Goal: Transaction & Acquisition: Purchase product/service

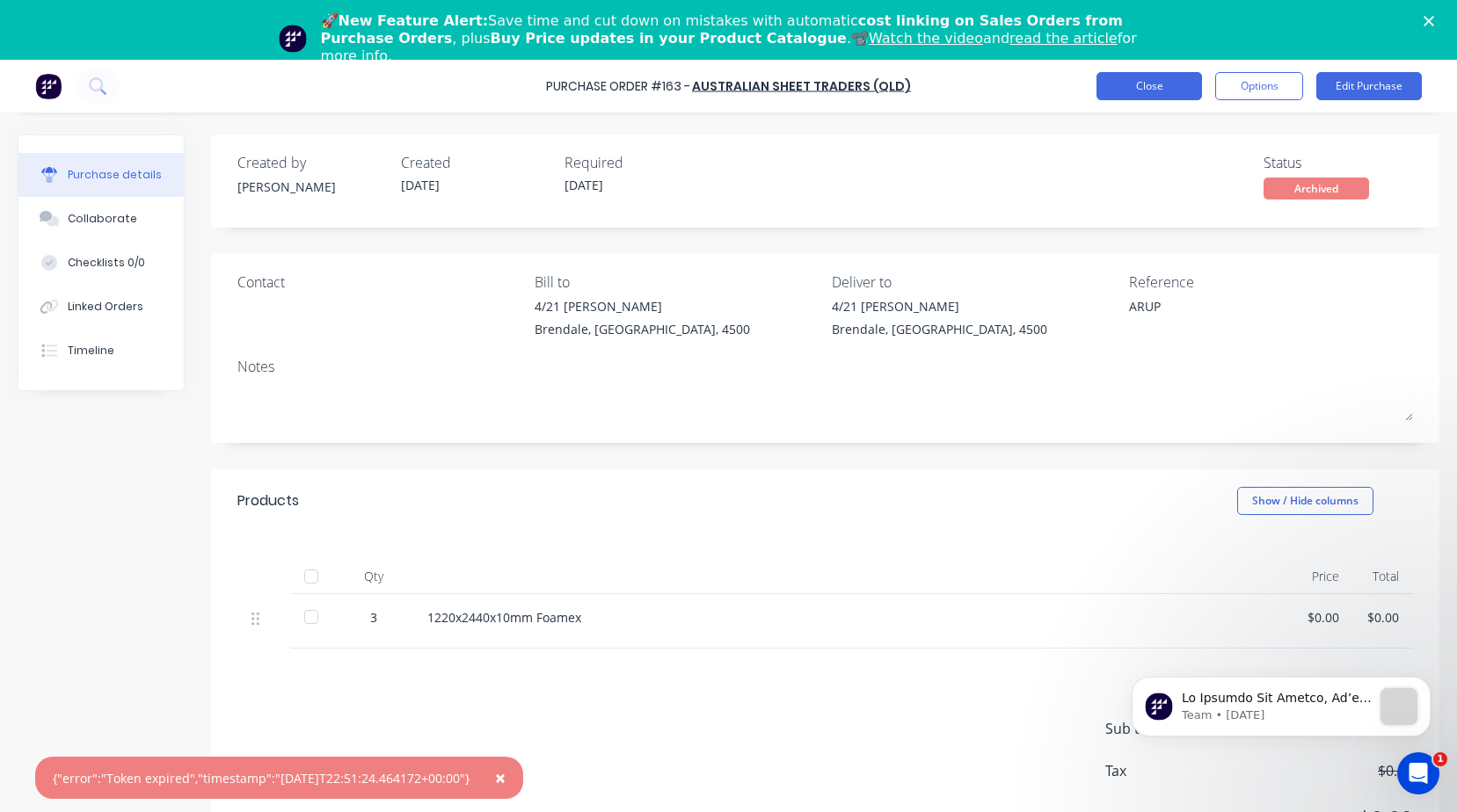
click at [1171, 82] on button "Close" at bounding box center [1150, 85] width 106 height 28
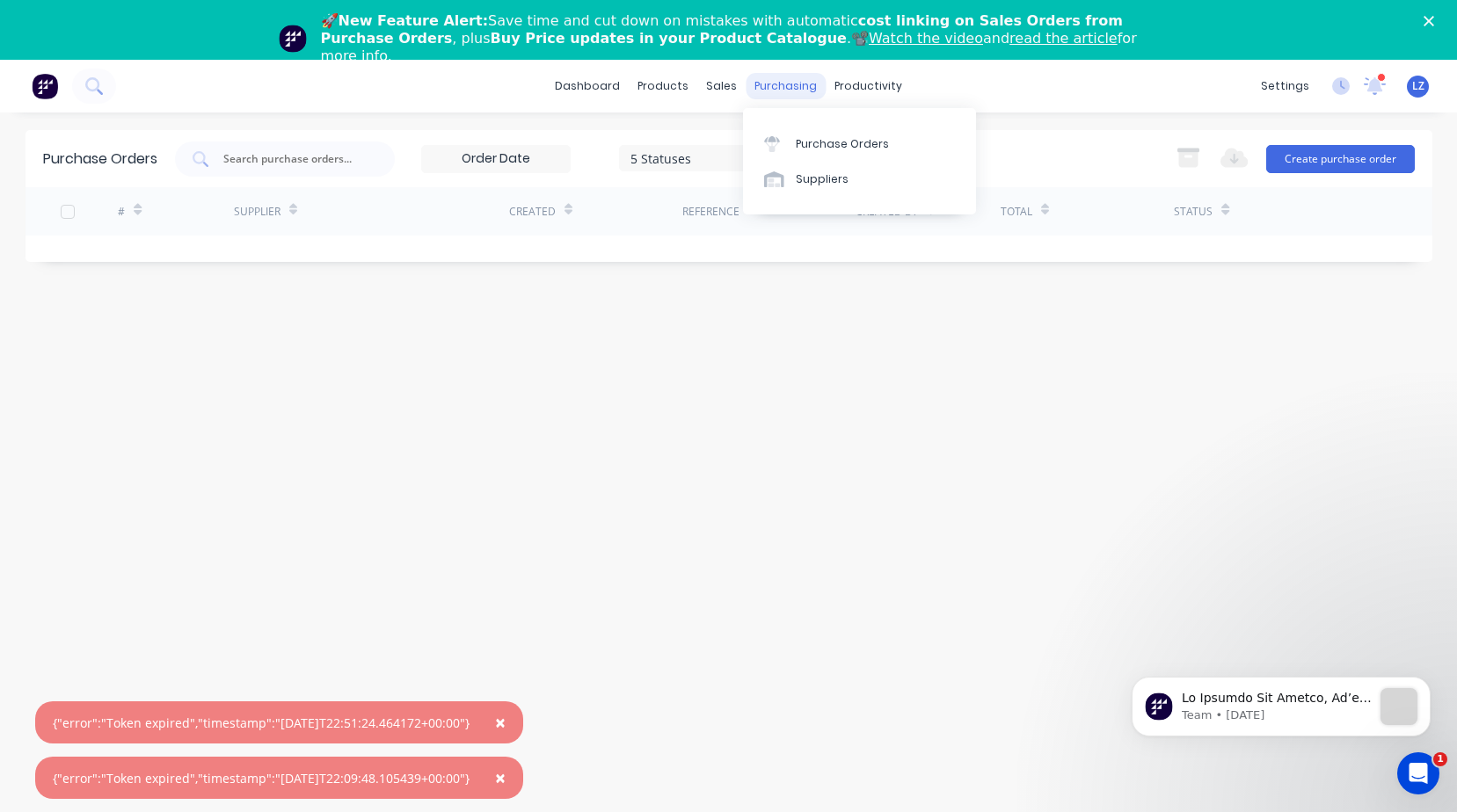
click at [809, 81] on div "purchasing" at bounding box center [786, 85] width 80 height 26
click at [814, 141] on div "Purchase Orders" at bounding box center [842, 144] width 93 height 15
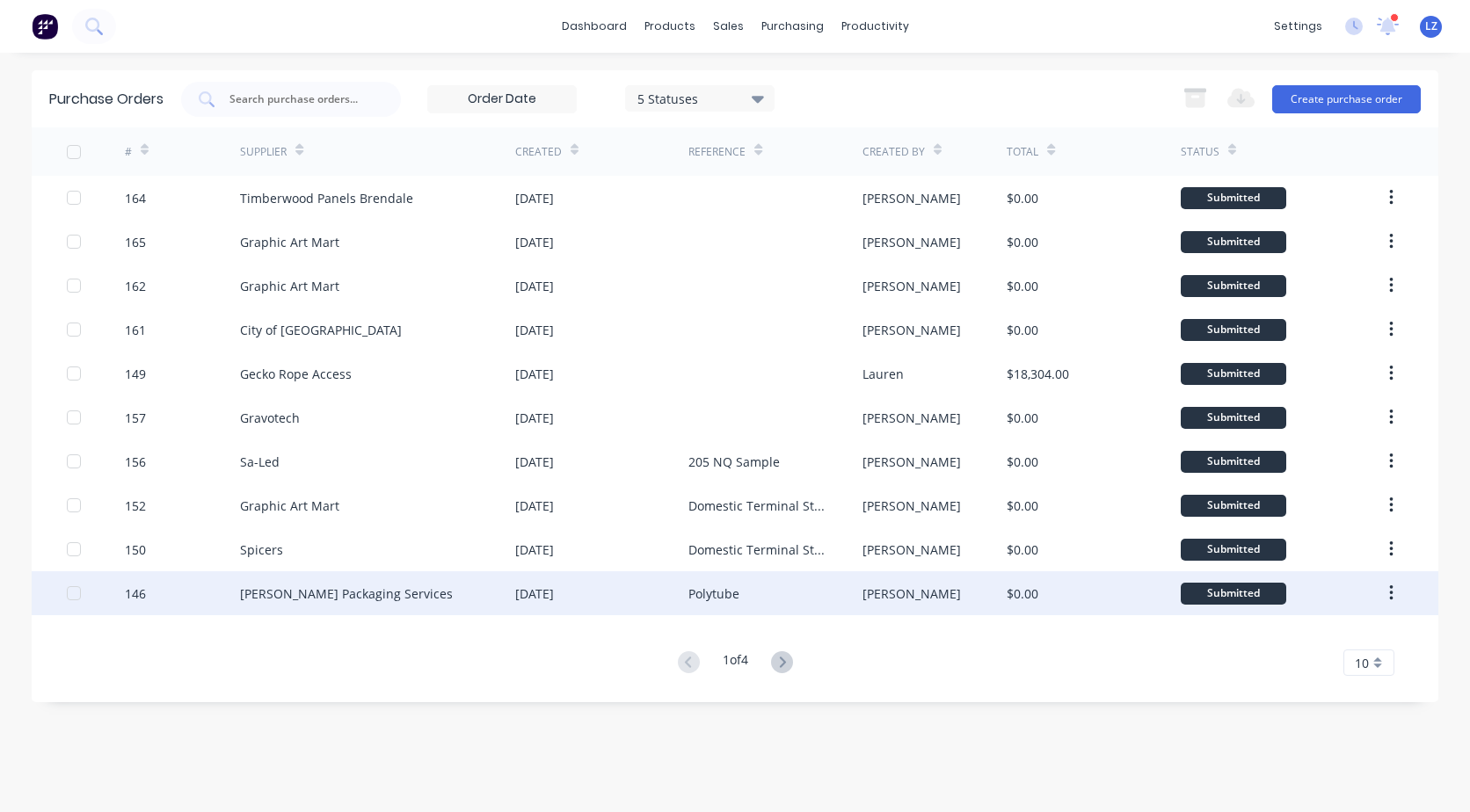
click at [1394, 596] on icon "button" at bounding box center [1392, 593] width 5 height 19
click at [1280, 637] on div "Archive" at bounding box center [1328, 639] width 136 height 25
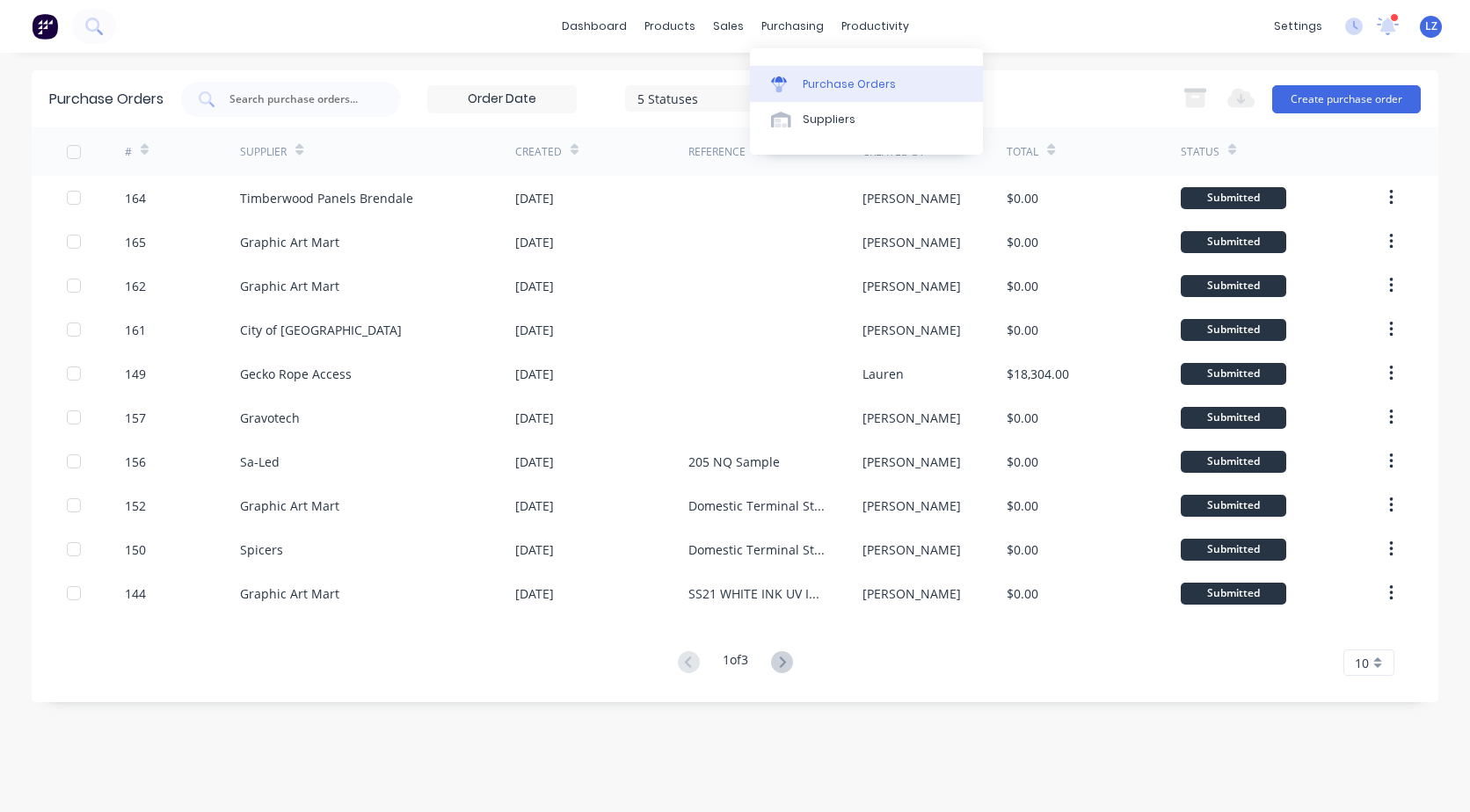
click at [840, 84] on div "Purchase Orders" at bounding box center [850, 84] width 93 height 15
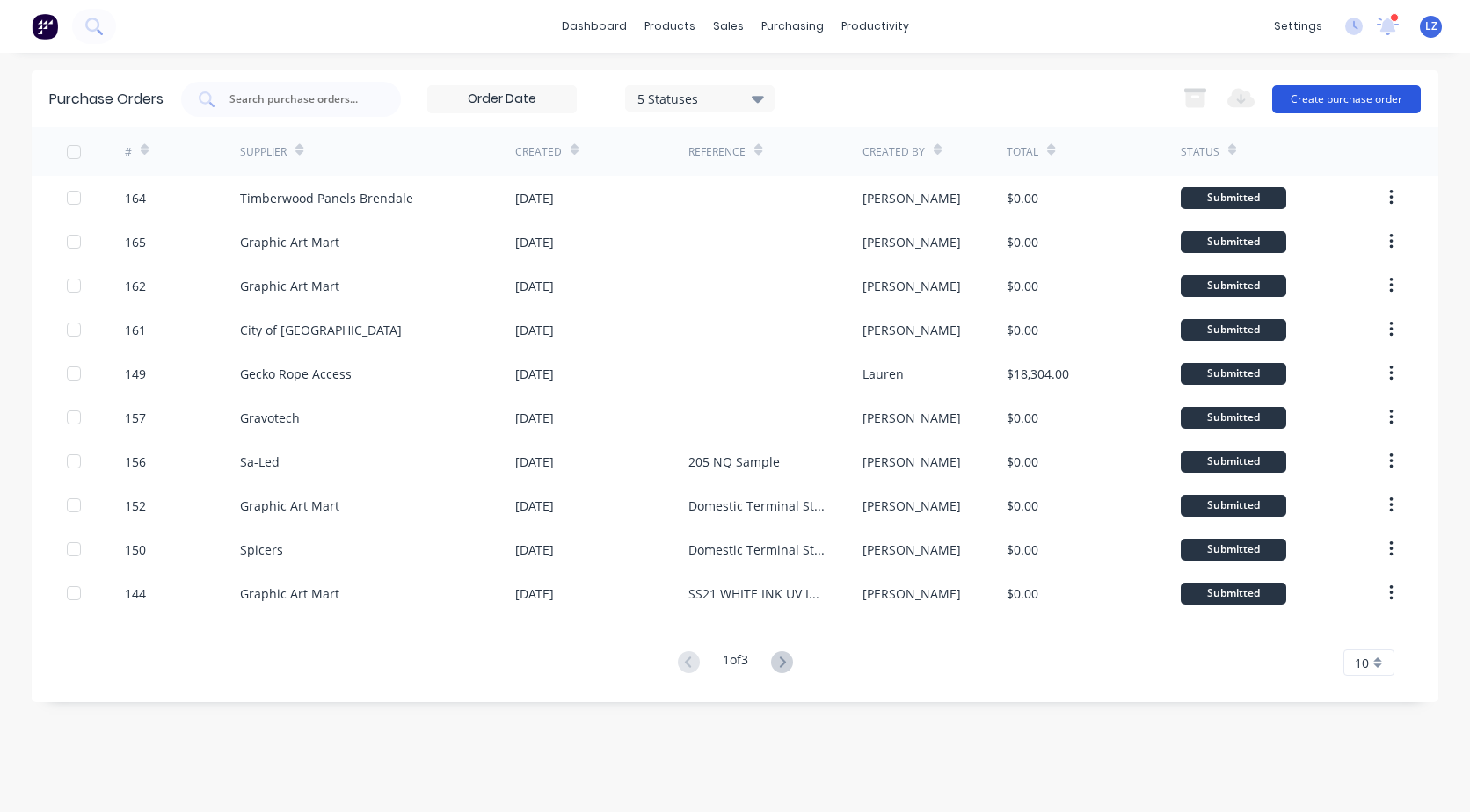
click at [1356, 103] on button "Create purchase order" at bounding box center [1346, 99] width 148 height 28
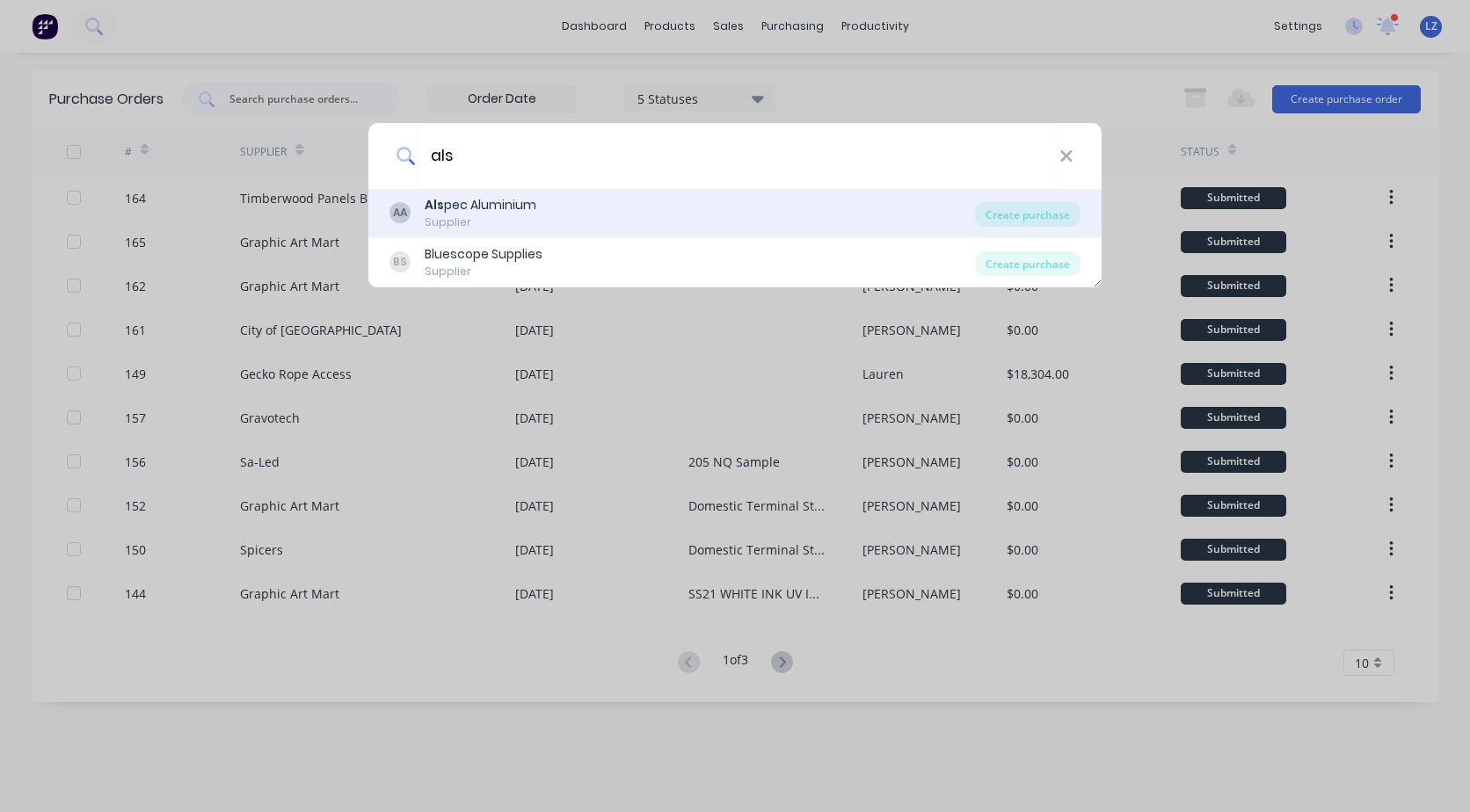
type input "als"
click at [506, 206] on div "Als pec Aluminium" at bounding box center [480, 206] width 112 height 18
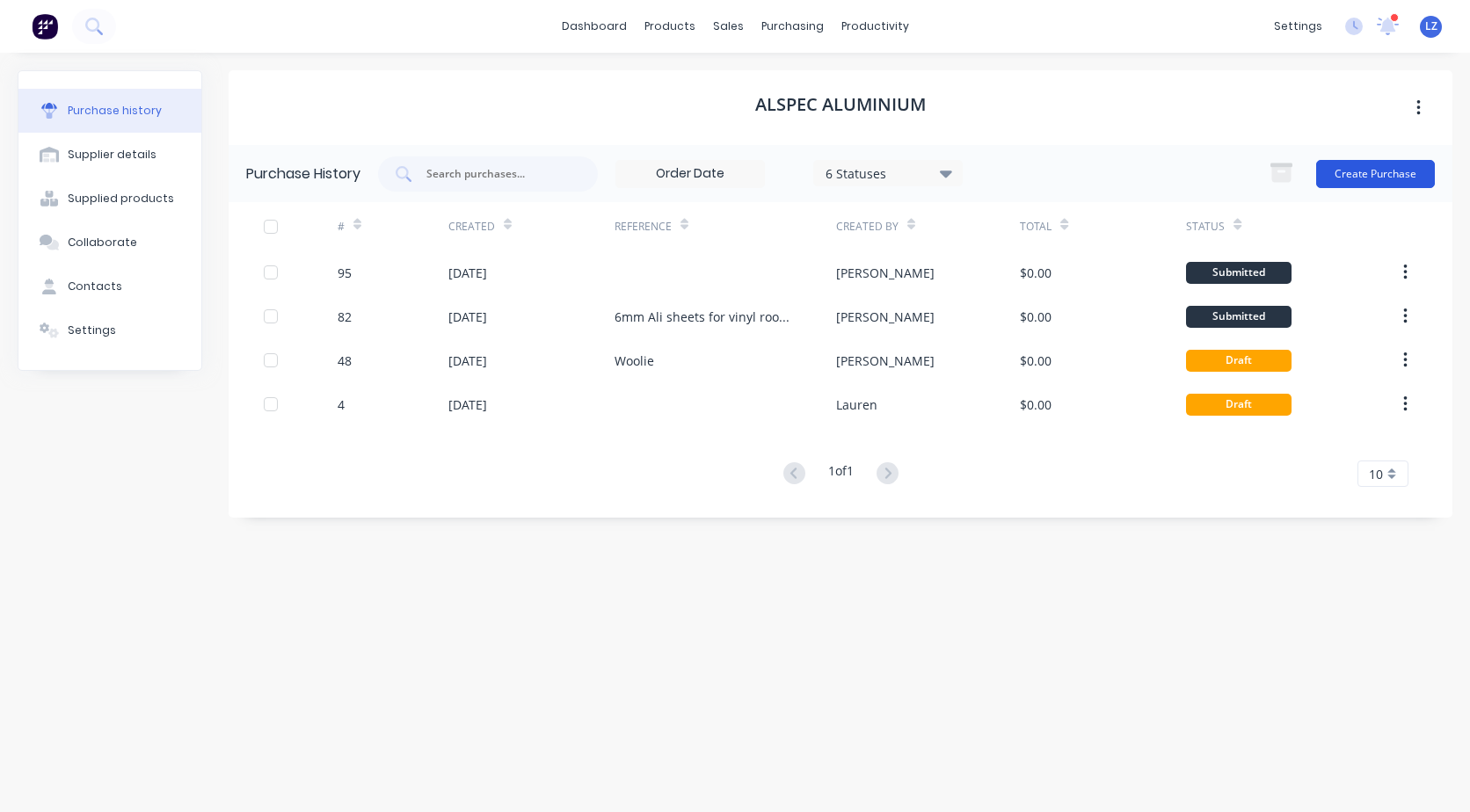
click at [1374, 162] on button "Create Purchase" at bounding box center [1375, 174] width 119 height 28
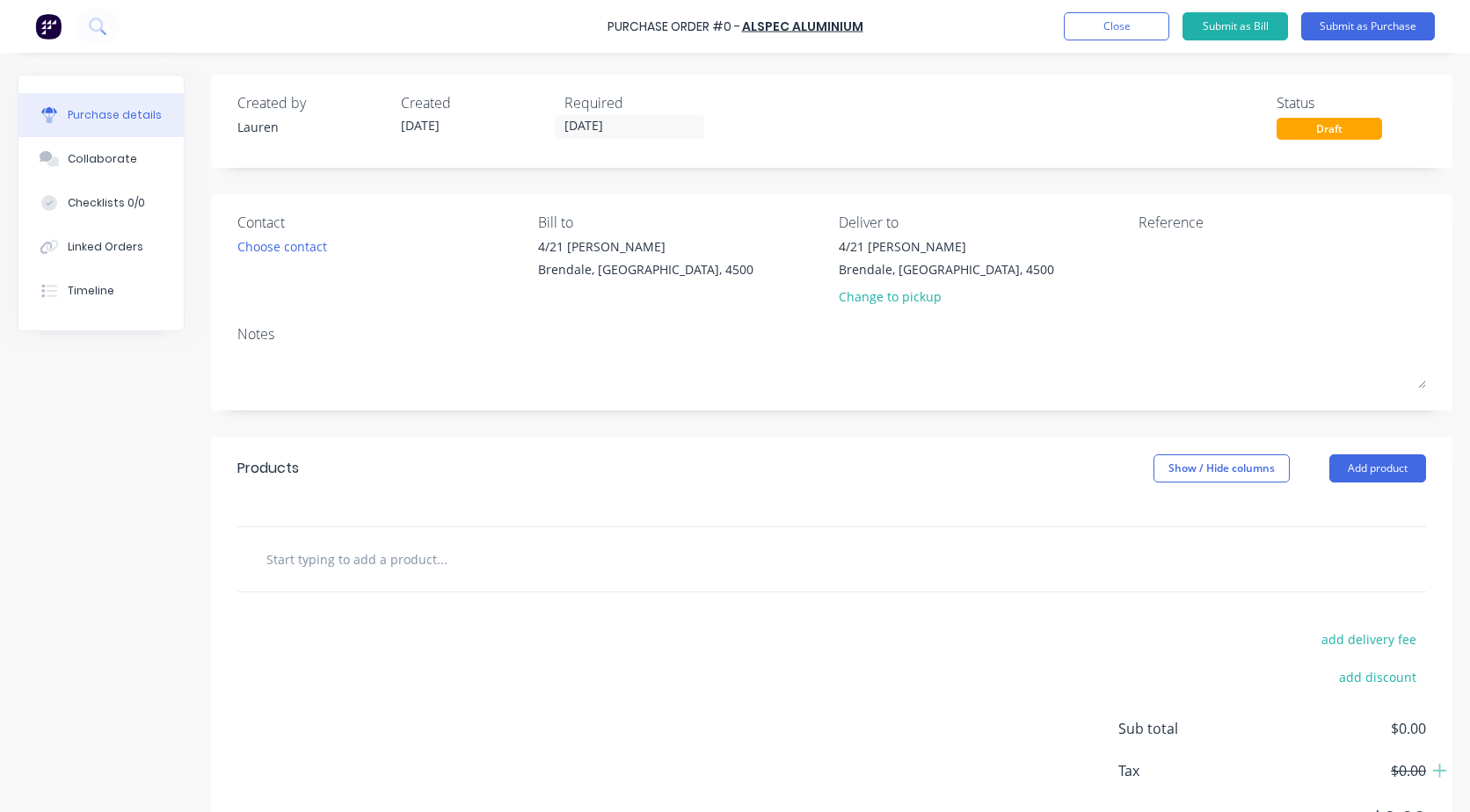
click at [357, 561] on input "text" at bounding box center [441, 559] width 352 height 35
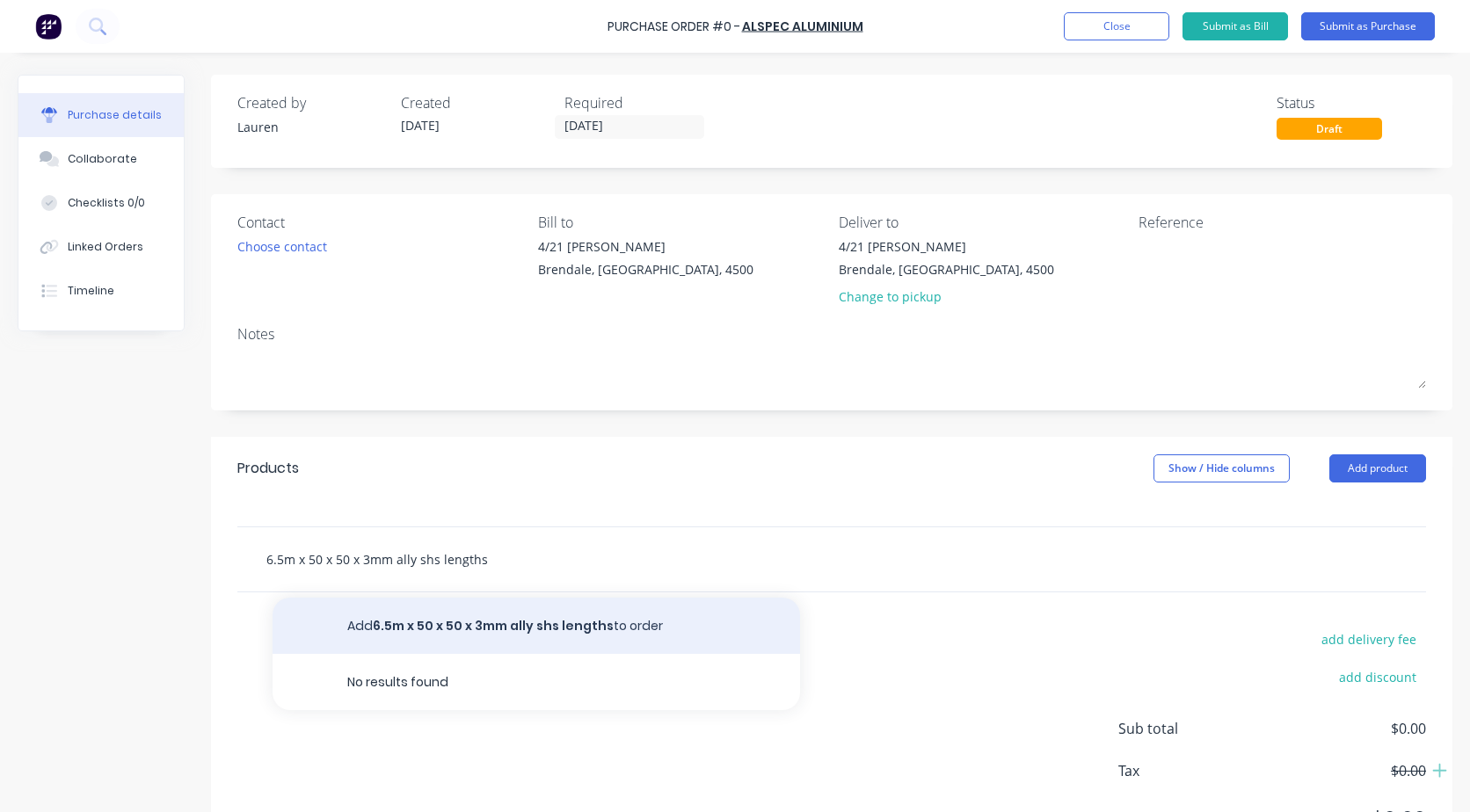
type input "6.5m x 50 x 50 x 3mm ally shs lengths"
click at [459, 627] on button "Add 6.5m x 50 x 50 x 3mm ally shs lengths to order" at bounding box center [537, 626] width 528 height 56
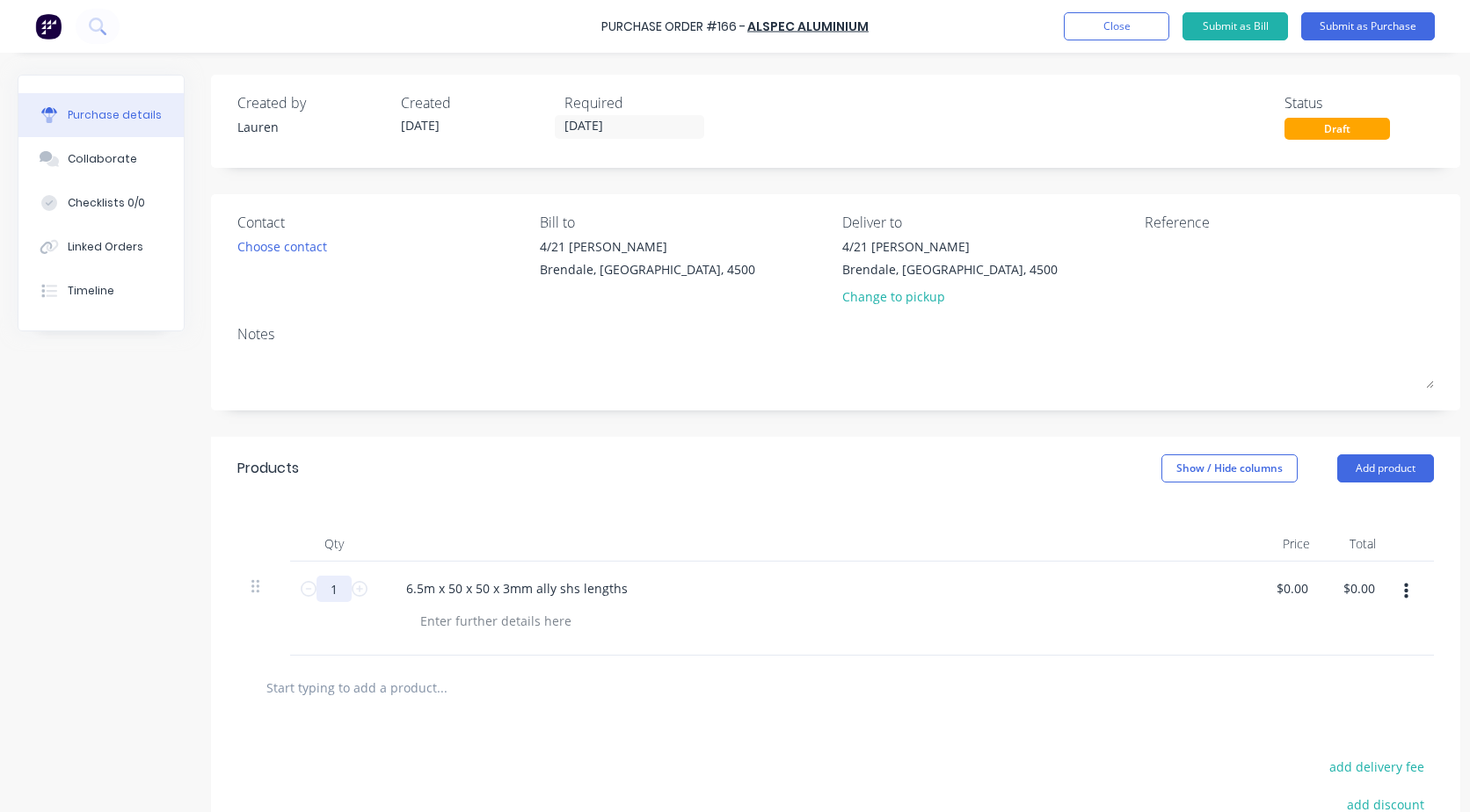
click at [347, 586] on input "1" at bounding box center [334, 588] width 35 height 26
type input "35"
click at [540, 625] on div at bounding box center [496, 621] width 179 height 25
click at [399, 696] on input "text" at bounding box center [441, 687] width 352 height 35
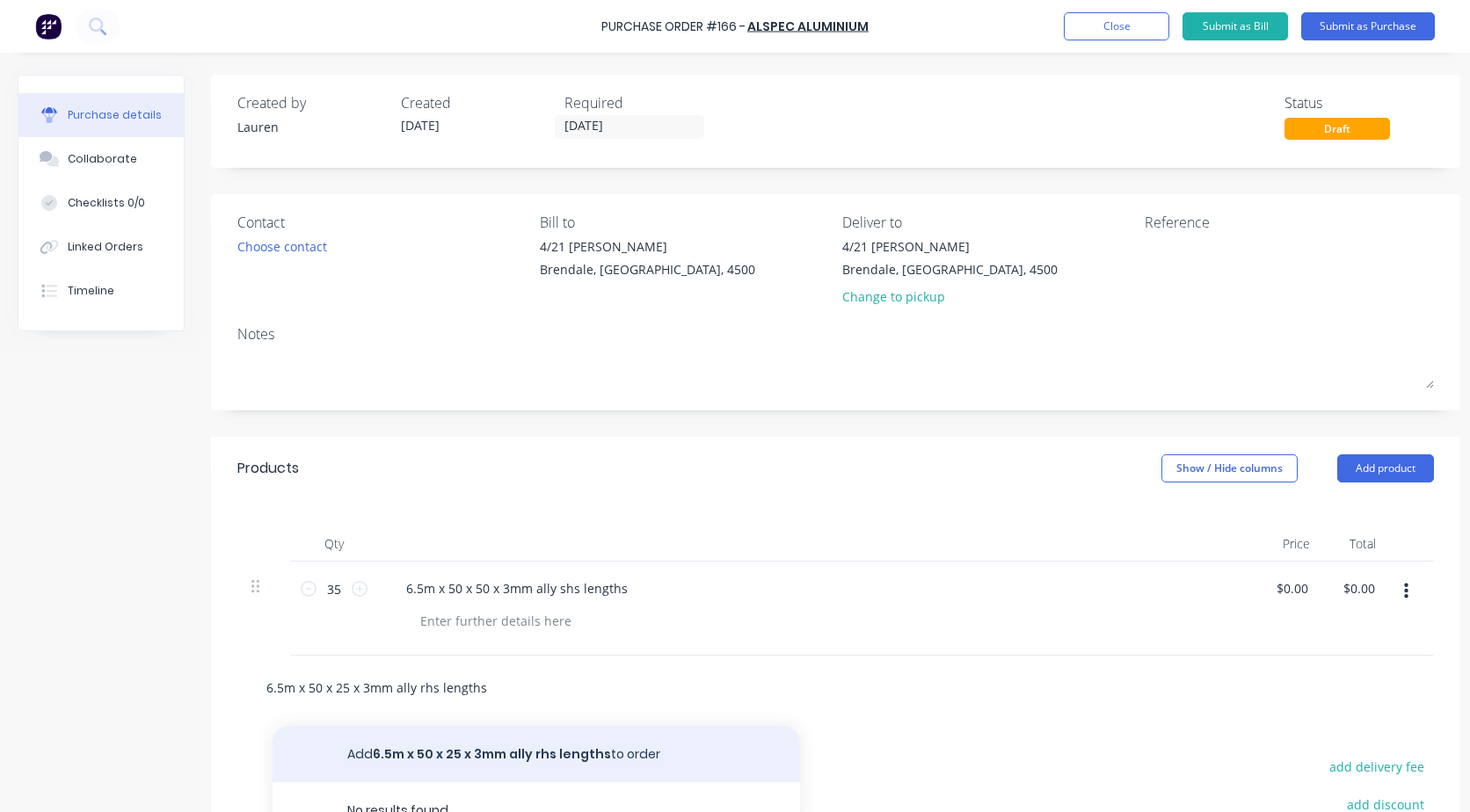
type input "6.5m x 50 x 25 x 3mm ally rhs lengths"
click at [522, 757] on button "Add 6.5m x 50 x 25 x 3mm ally rhs lengths to order" at bounding box center [537, 755] width 528 height 56
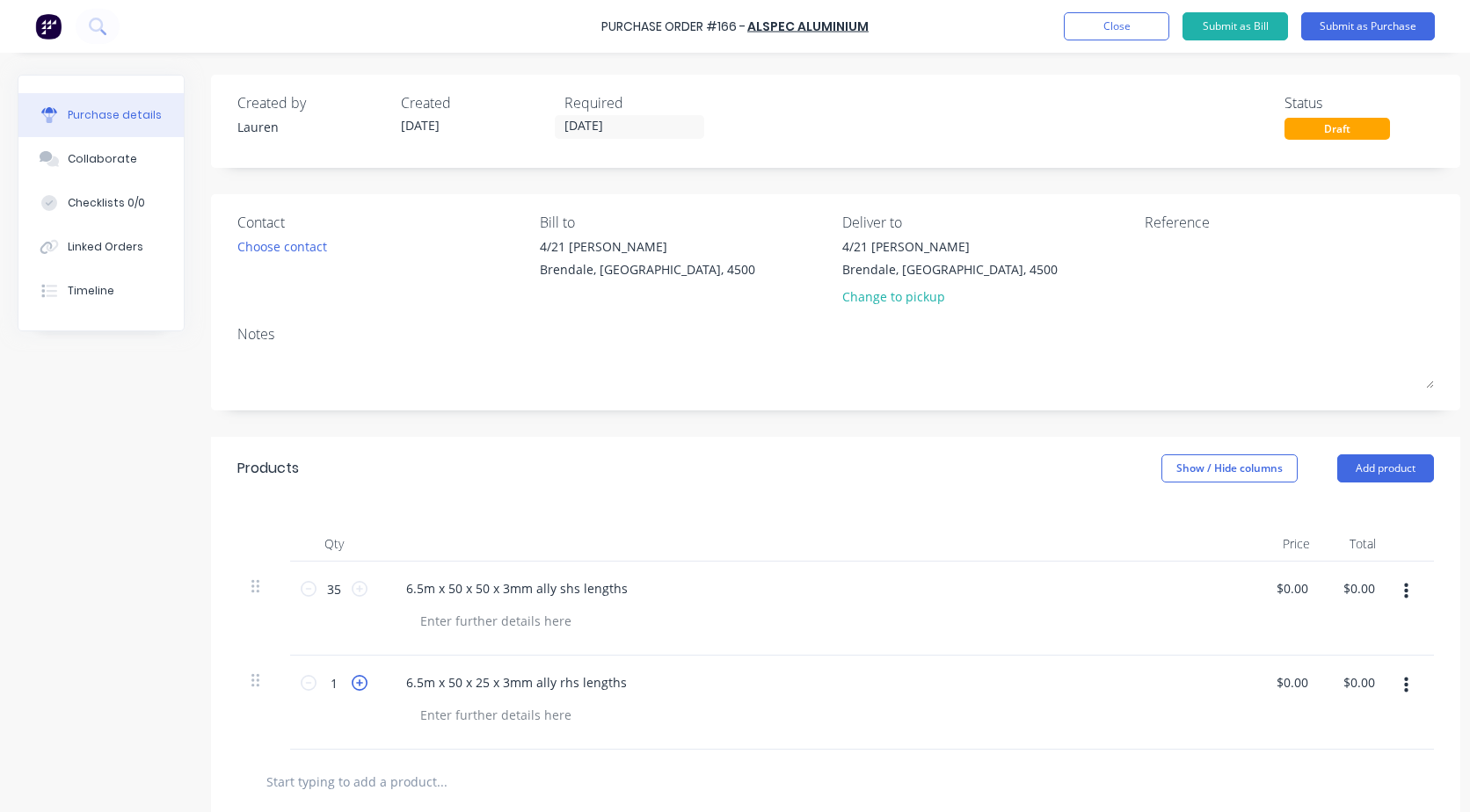
click at [352, 685] on icon at bounding box center [359, 683] width 15 height 15
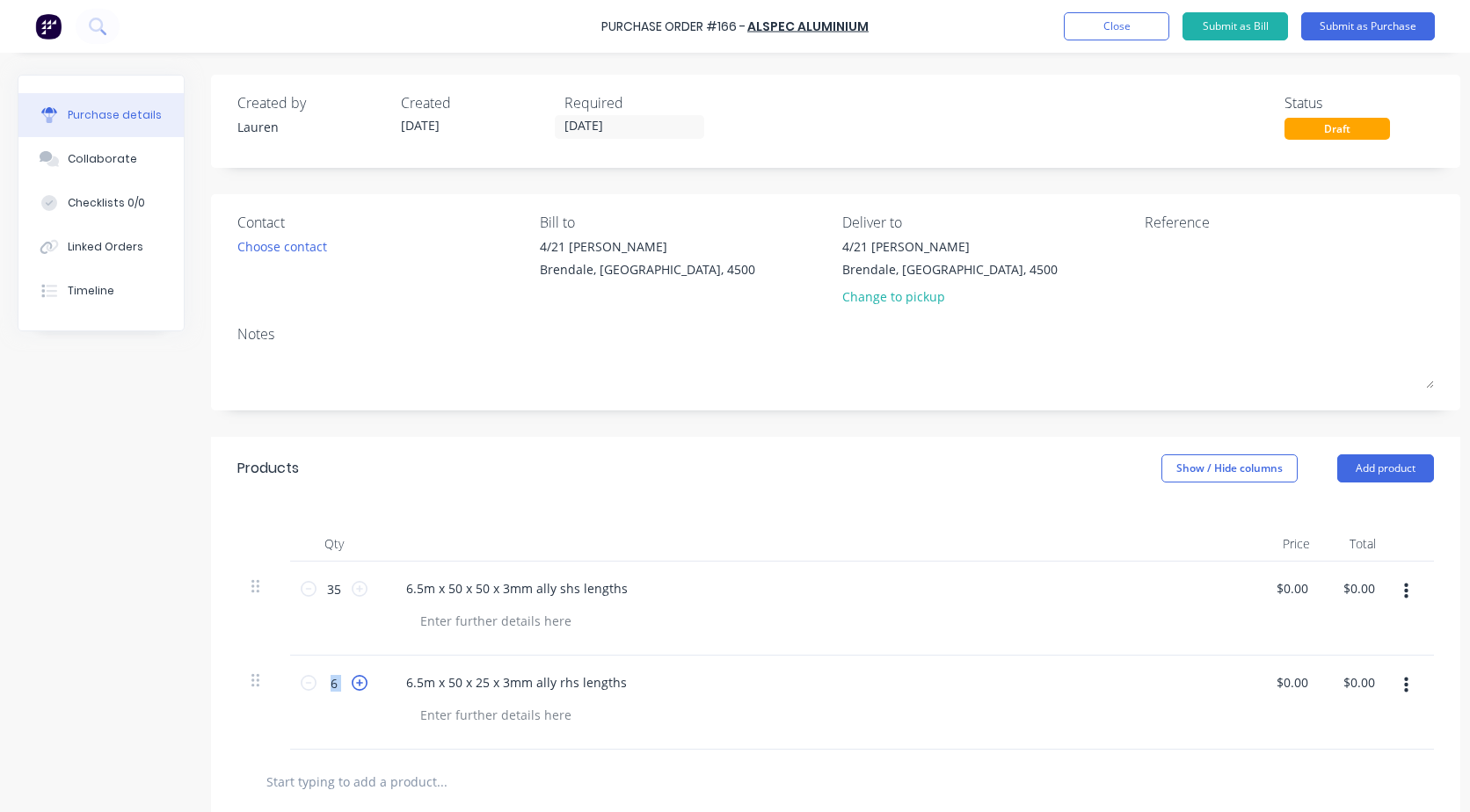
click at [352, 685] on icon at bounding box center [359, 683] width 15 height 15
type input "10"
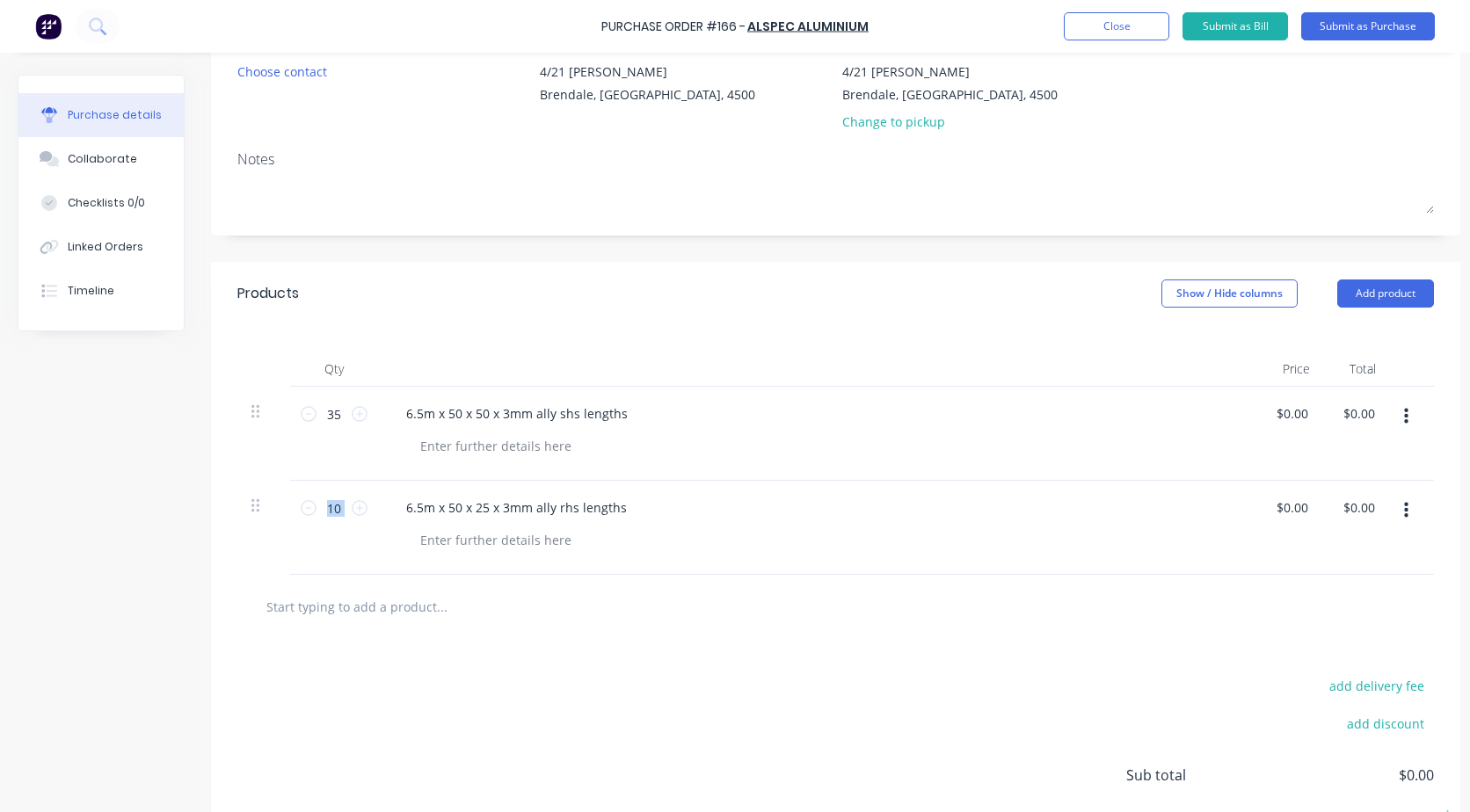
scroll to position [175, 0]
click at [388, 605] on input "text" at bounding box center [441, 606] width 352 height 35
type input "4m x 60 x 10 ally flat bar lengths"
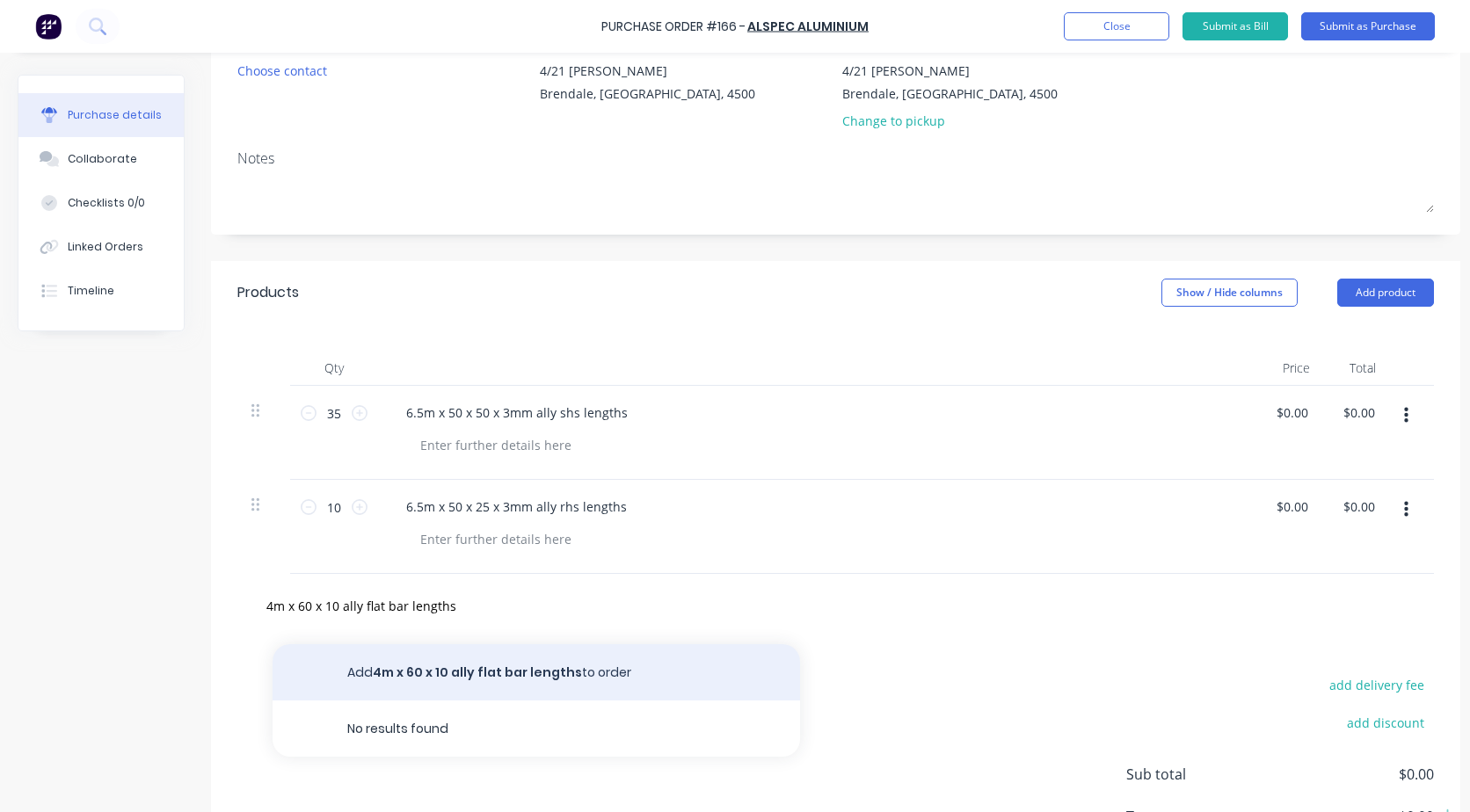
click at [421, 662] on button "Add 4m x 60 x 10 ally flat bar lengths to order" at bounding box center [537, 673] width 528 height 56
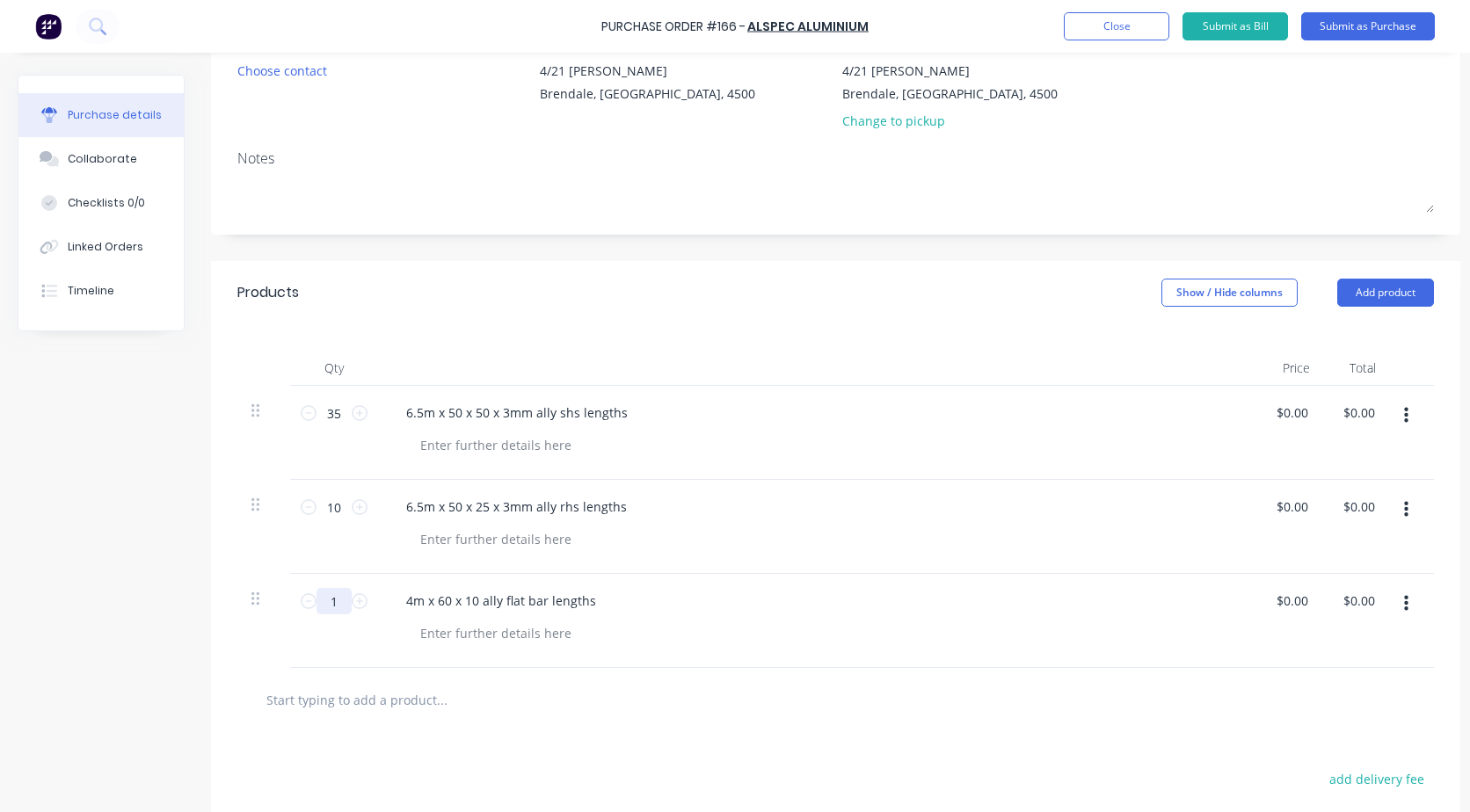
click at [347, 608] on input "1" at bounding box center [334, 601] width 35 height 26
type input "8"
click at [348, 701] on input "text" at bounding box center [441, 699] width 352 height 35
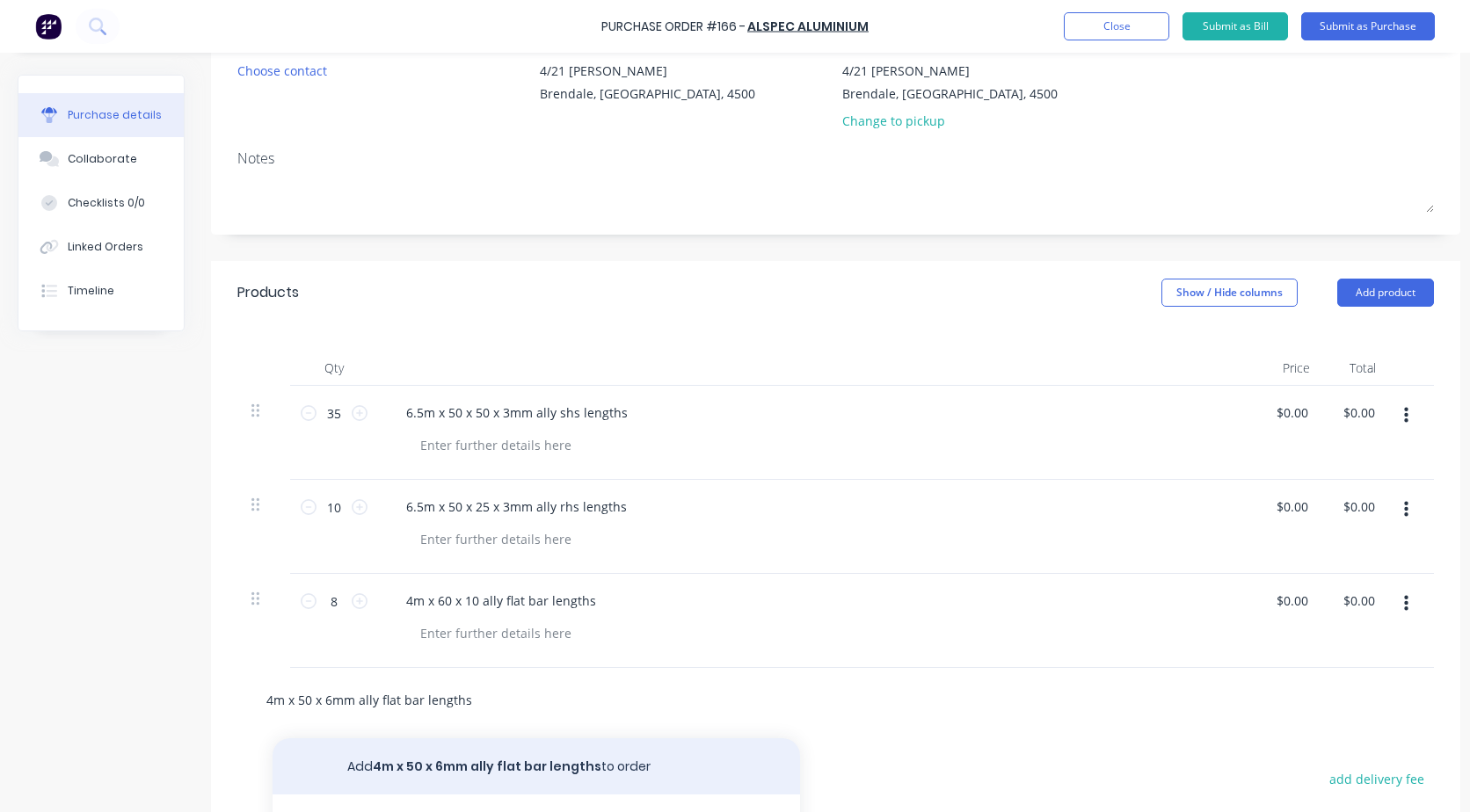
type input "4m x 50 x 6mm ally flat bar lengths"
click at [418, 761] on button "Add 4m x 50 x 6mm ally flat bar lengths to order" at bounding box center [537, 767] width 528 height 56
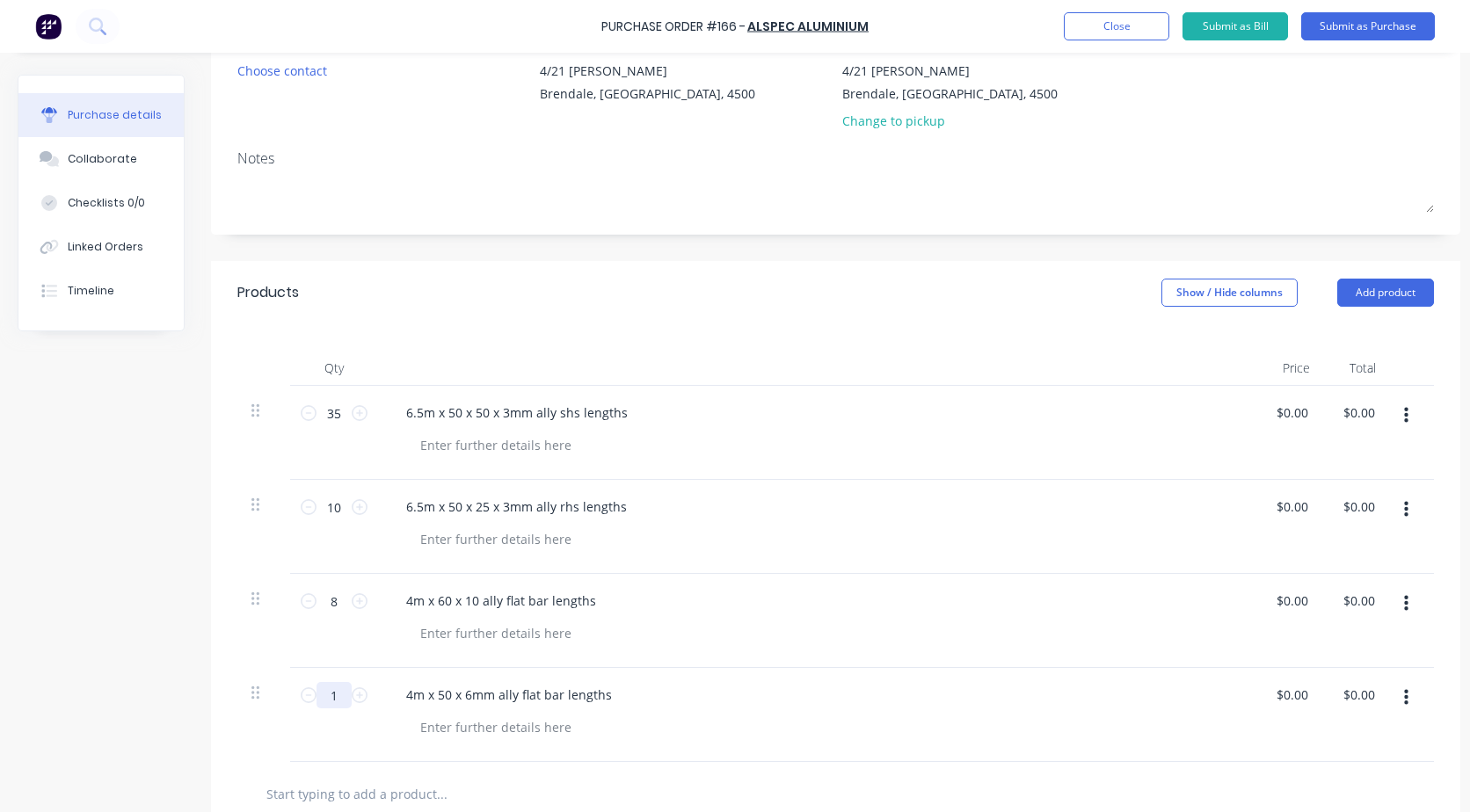
click at [345, 689] on input "1" at bounding box center [334, 695] width 35 height 26
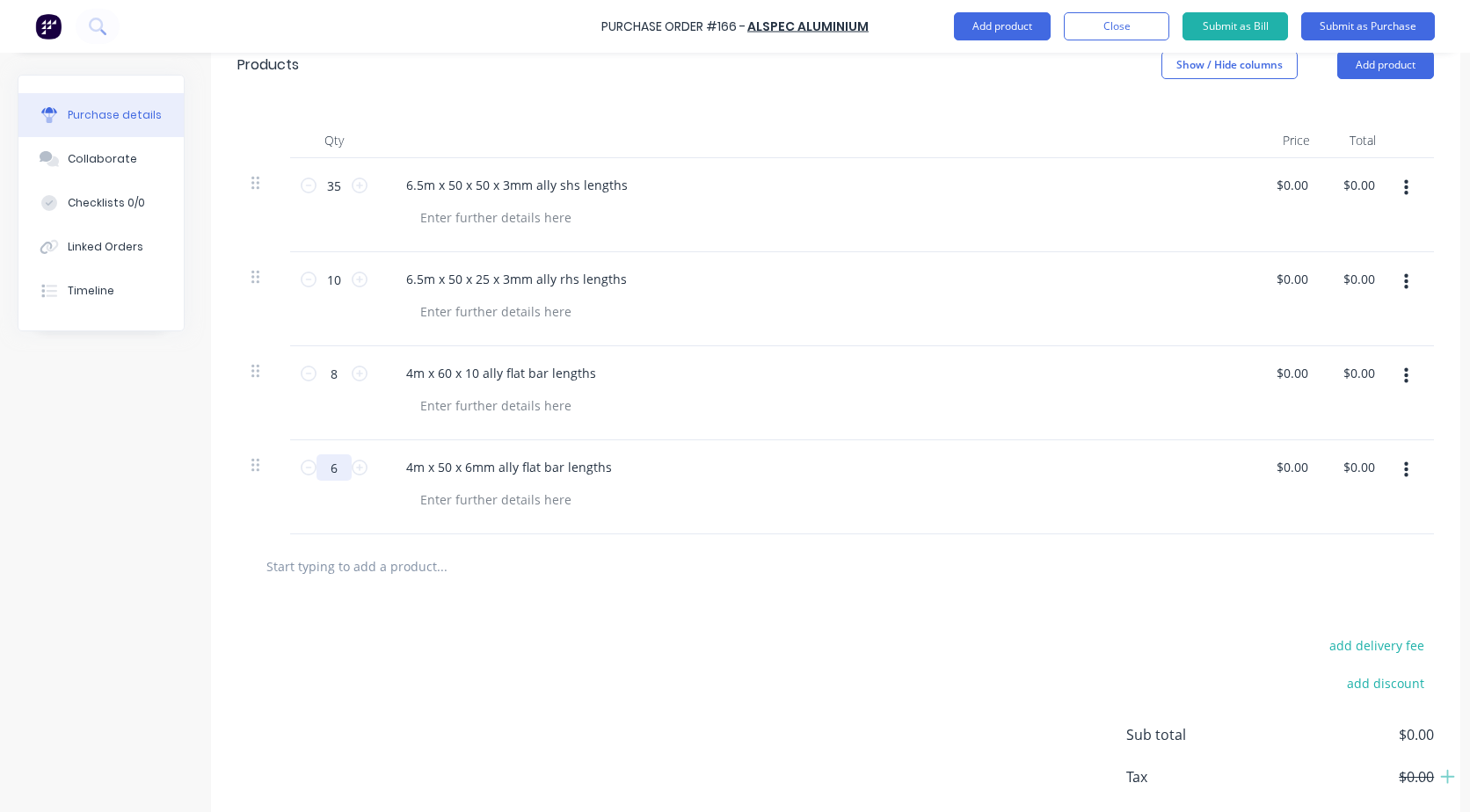
scroll to position [439, 0]
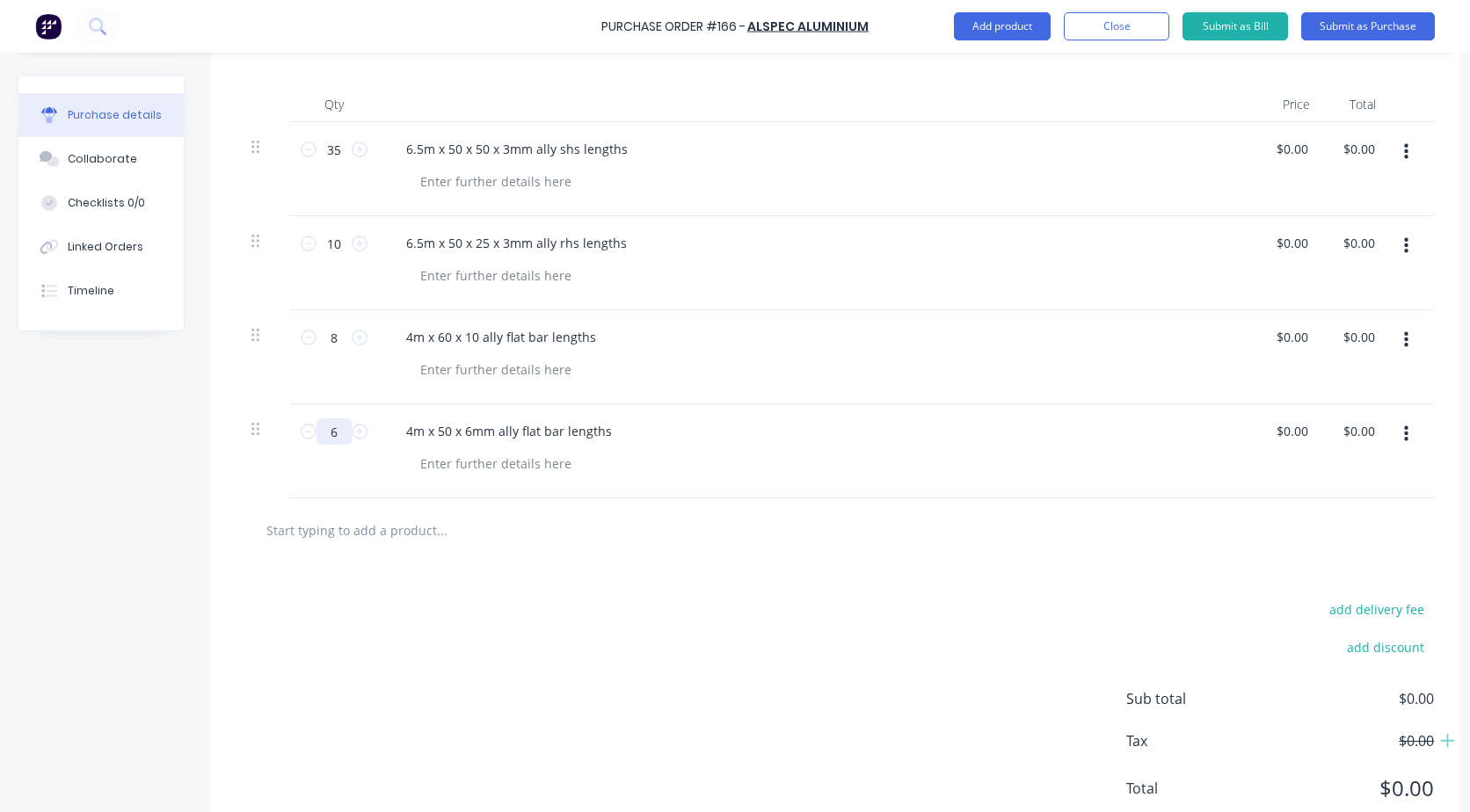
type input "6"
click at [368, 536] on input "text" at bounding box center [441, 530] width 352 height 35
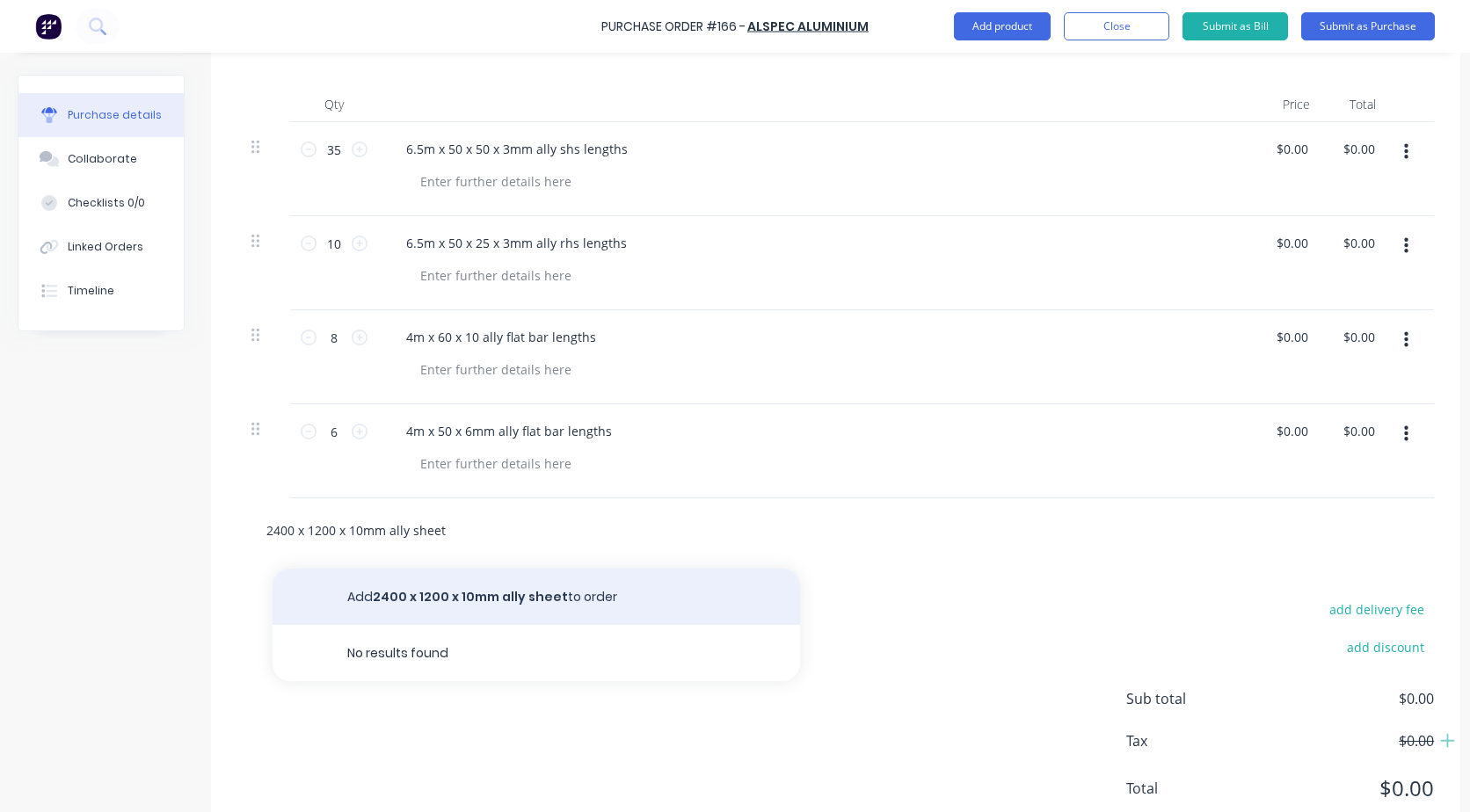
type input "2400 x 1200 x 10mm ally sheet"
click at [410, 595] on button "Add 2400 x 1200 x 10mm ally sheet to order" at bounding box center [537, 597] width 528 height 56
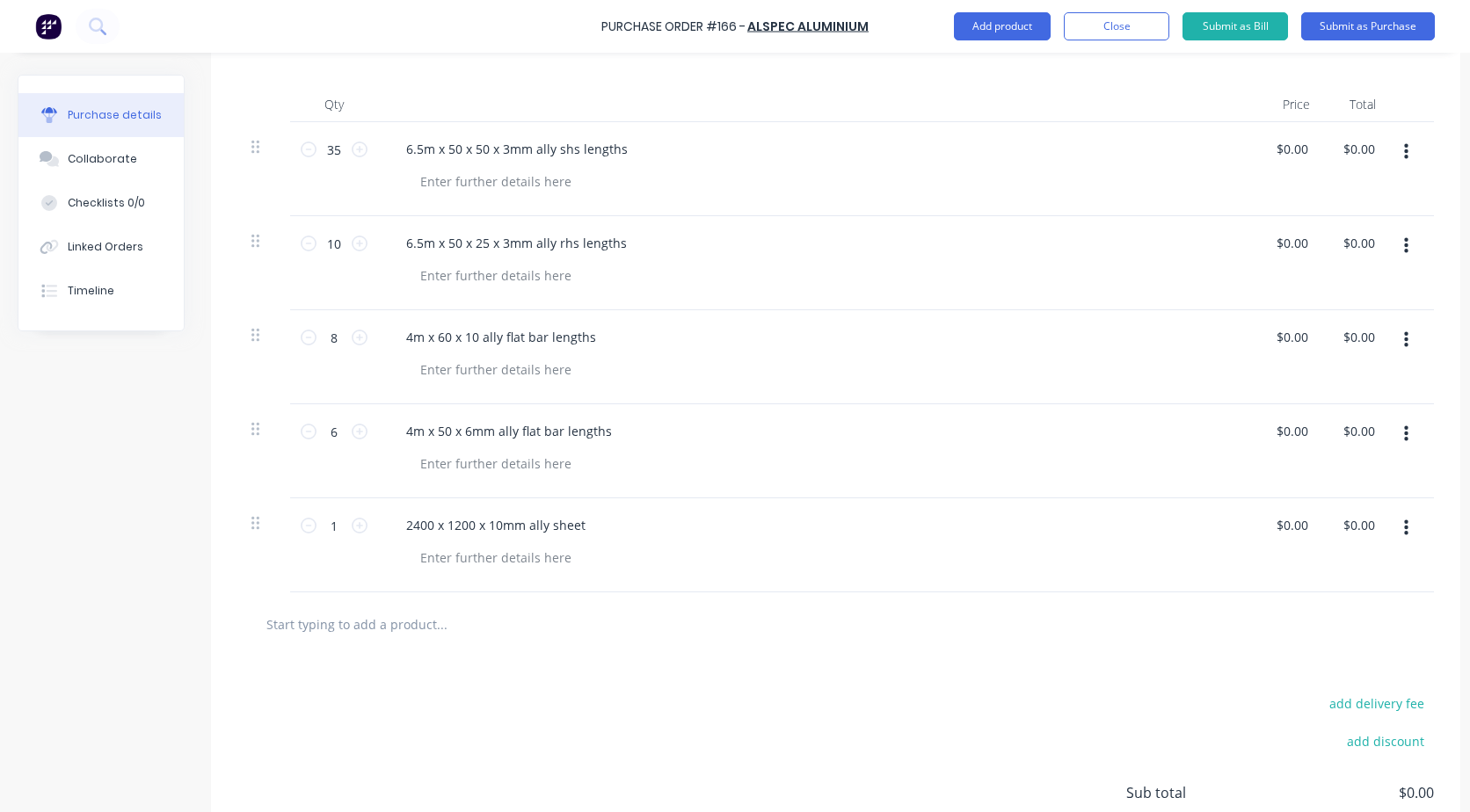
click at [391, 624] on input "text" at bounding box center [441, 624] width 352 height 35
type input "3000 x 1500 x 3mm ally sheets"
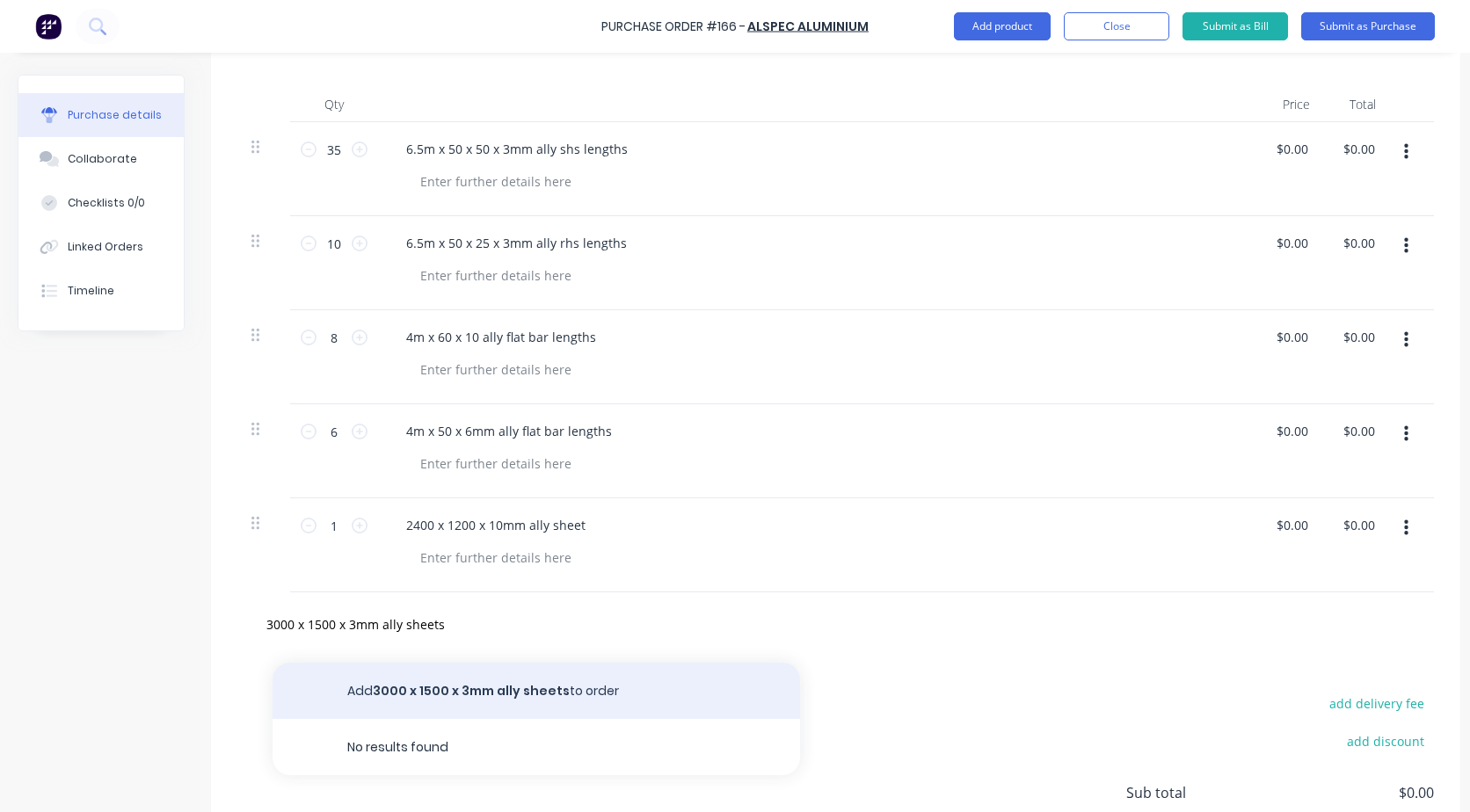
click at [428, 691] on button "Add 3000 x 1500 x 3mm ally sheets to order" at bounding box center [537, 691] width 528 height 56
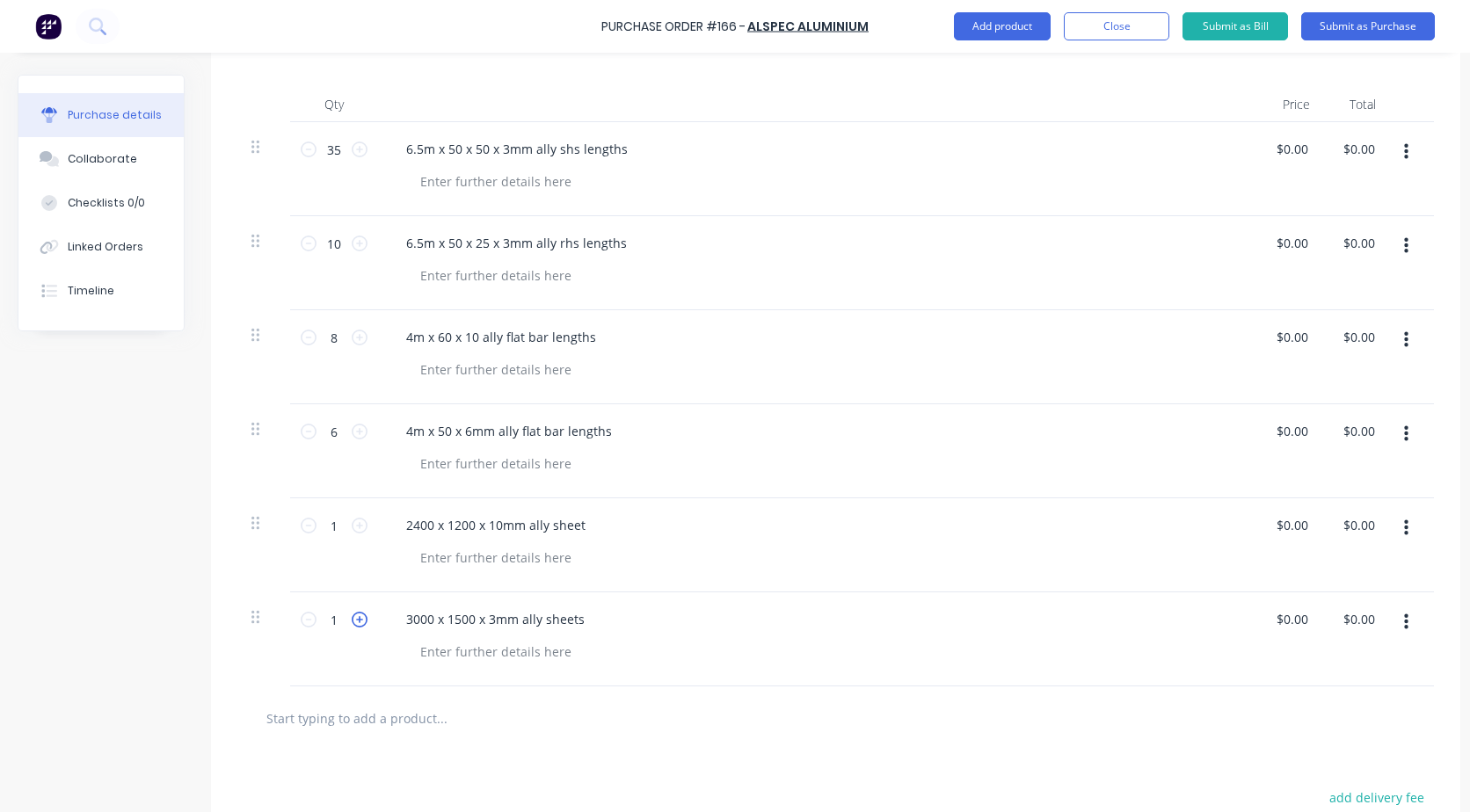
click at [357, 619] on icon at bounding box center [359, 619] width 15 height 15
click at [340, 618] on input "2" at bounding box center [334, 619] width 35 height 26
type input "89"
click at [332, 717] on input "text" at bounding box center [441, 718] width 352 height 35
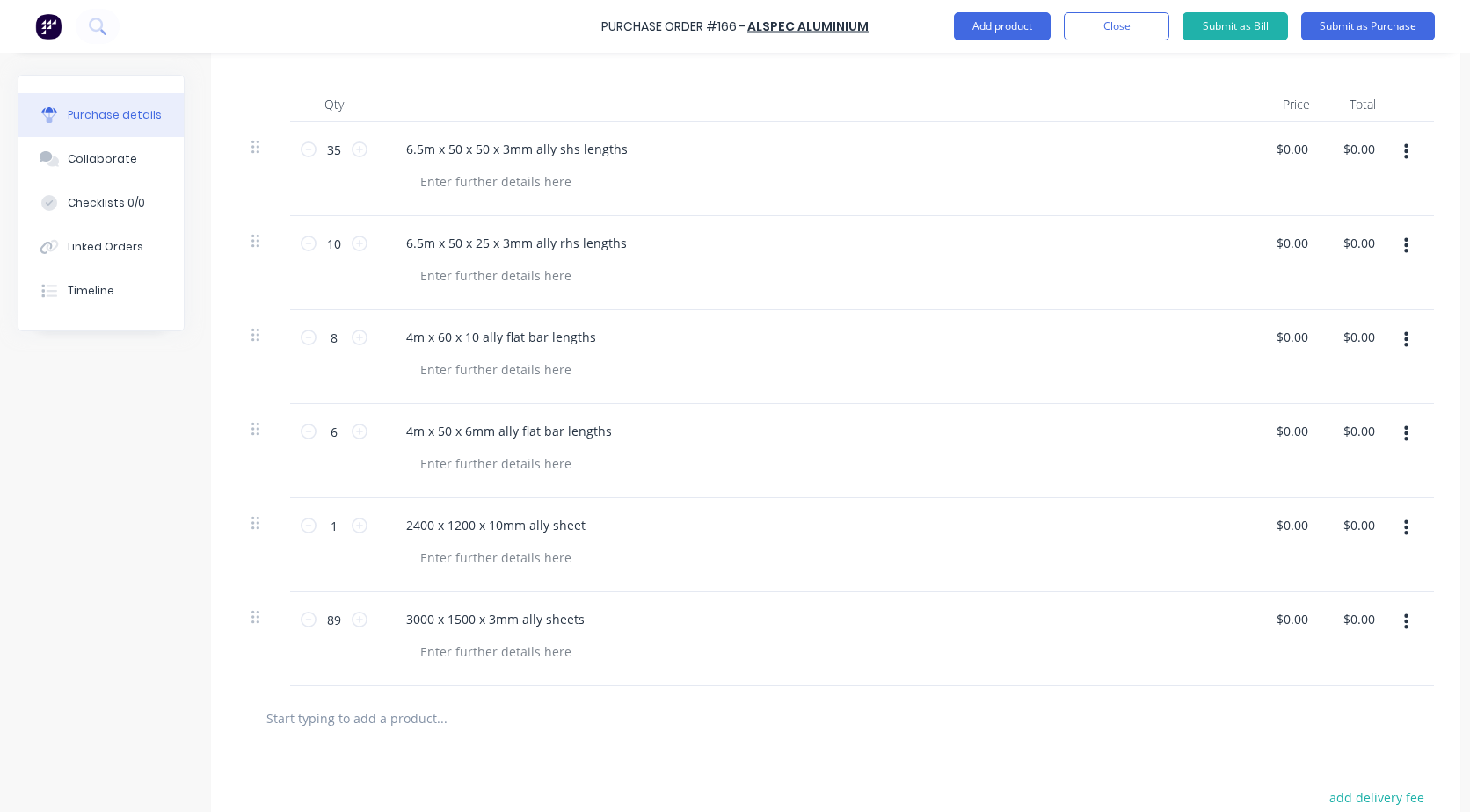
click at [332, 717] on input "text" at bounding box center [441, 718] width 352 height 35
type input "3000 x 1500 x 2mm ally sheets"
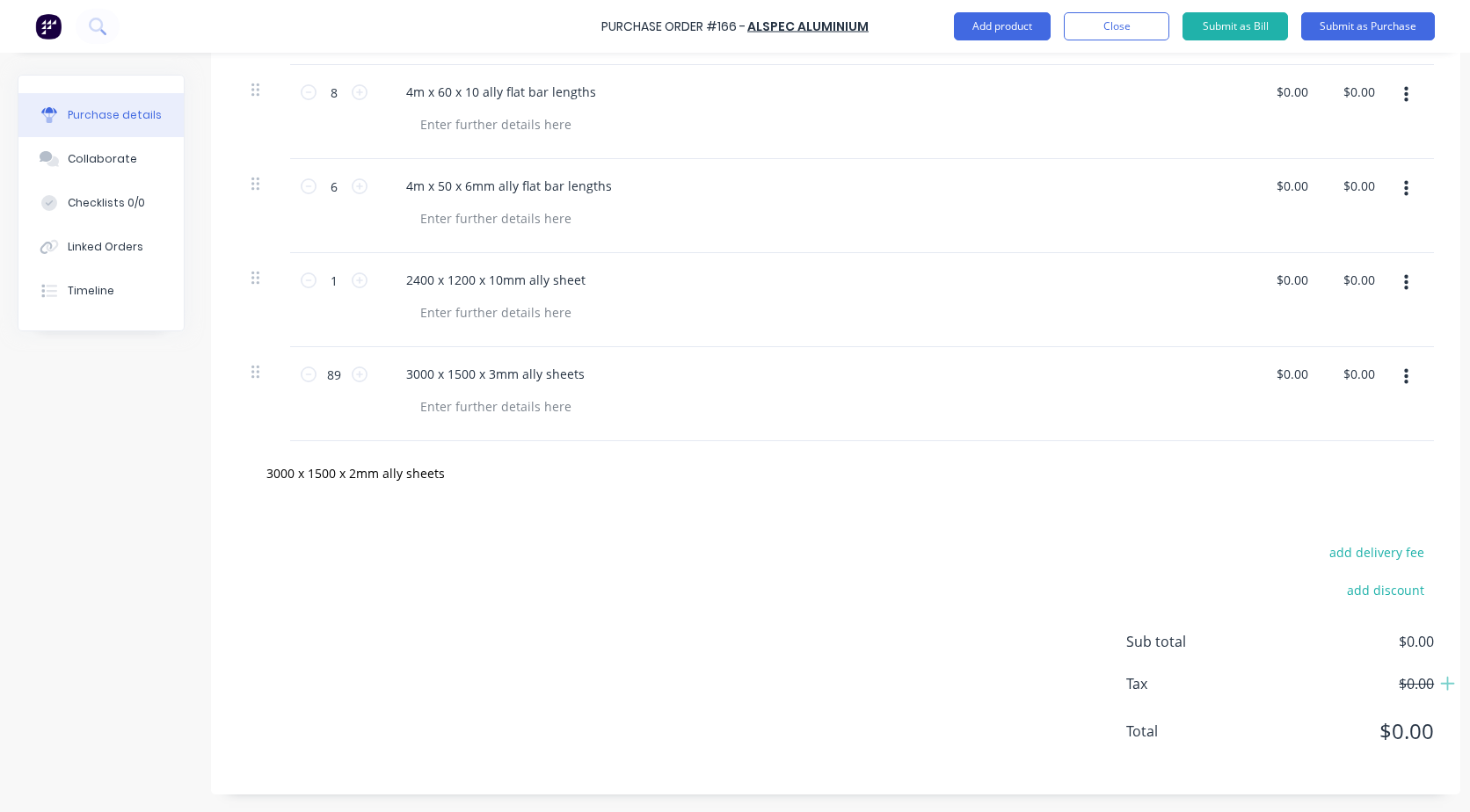
scroll to position [698, 0]
click at [402, 456] on input "3000 x 1500 x 2mm ally sheets" at bounding box center [441, 473] width 352 height 35
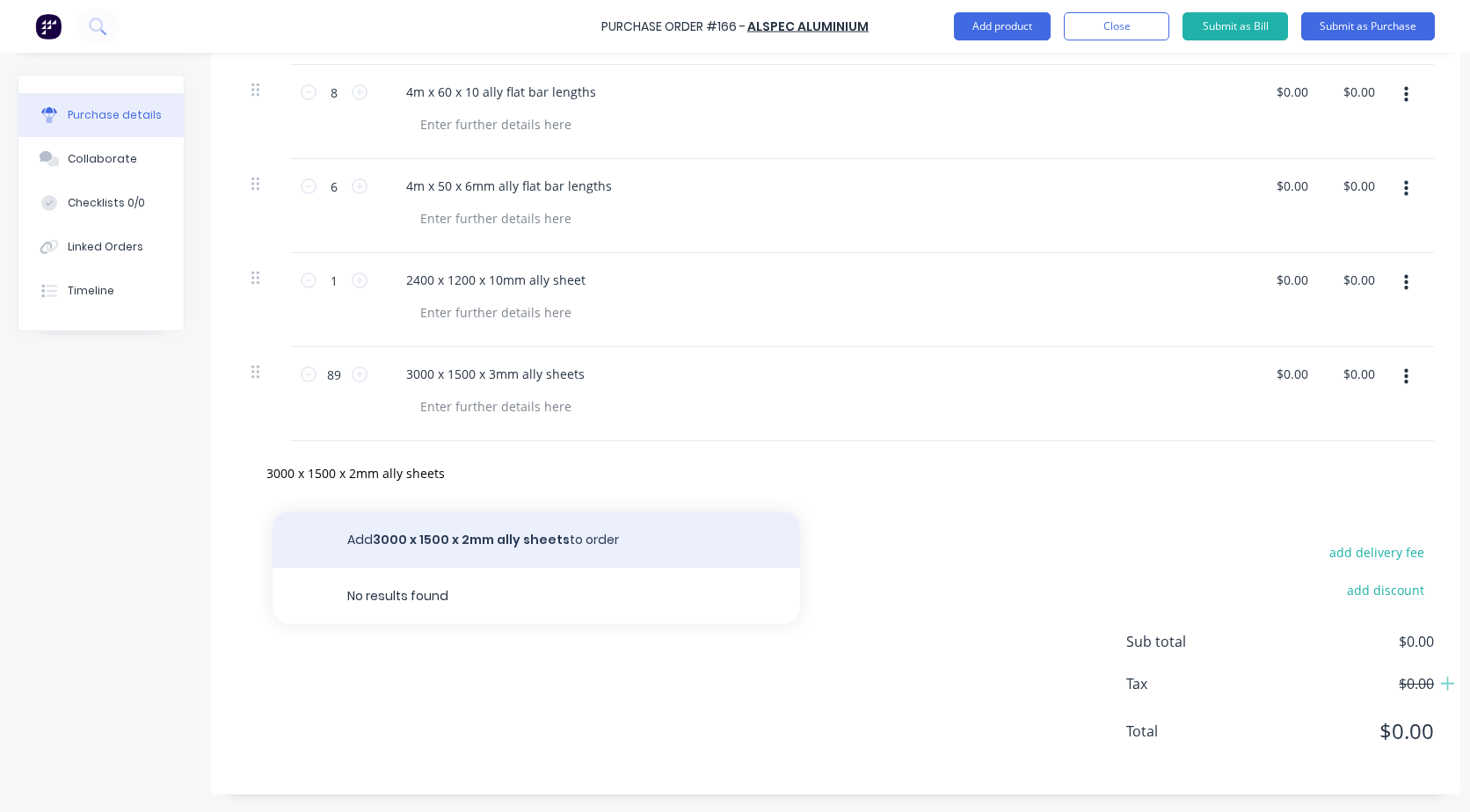
click at [396, 520] on button "Add 3000 x 1500 x 2mm ally sheets to order" at bounding box center [537, 540] width 528 height 56
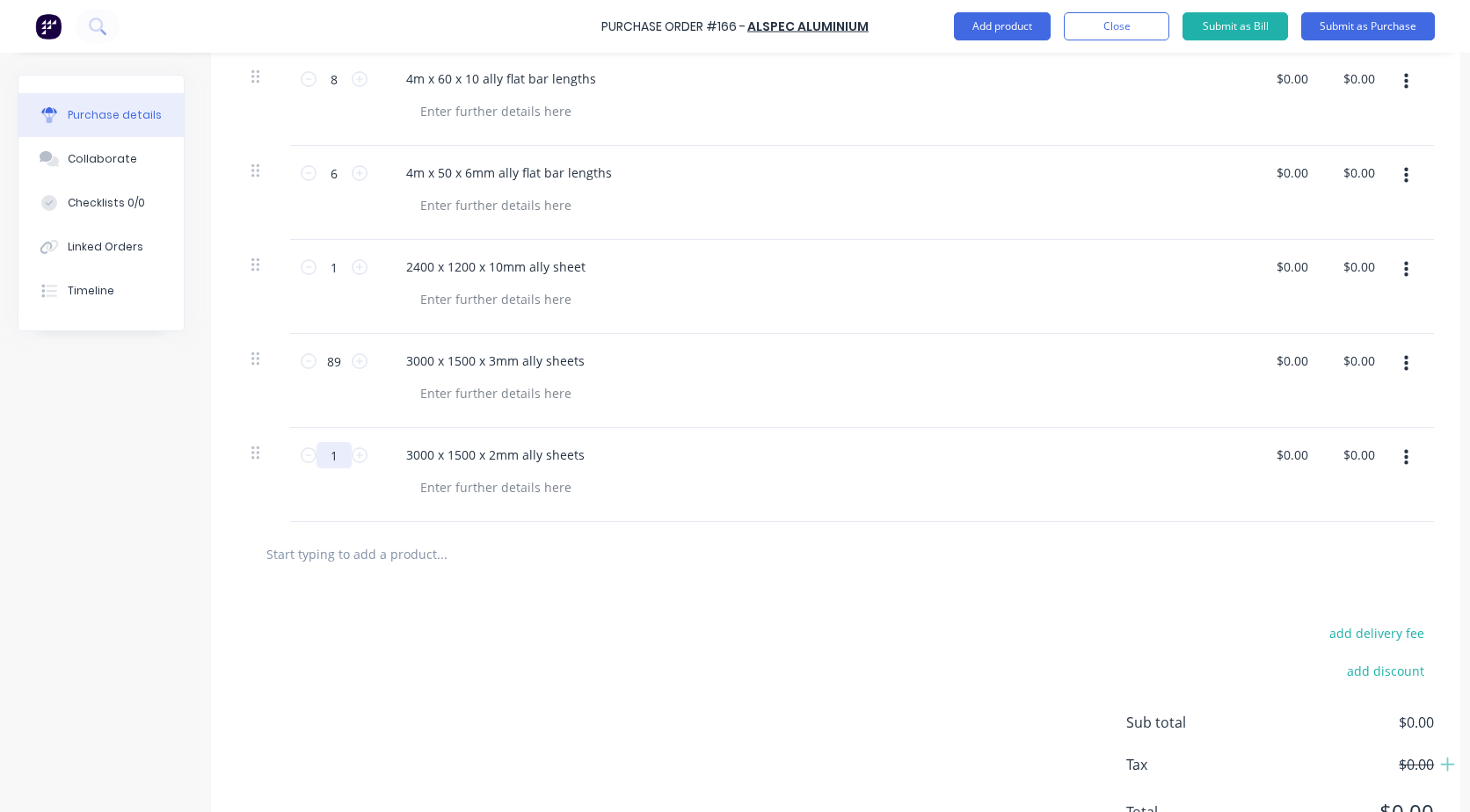
click at [336, 461] on input "1" at bounding box center [334, 455] width 35 height 26
type input "6"
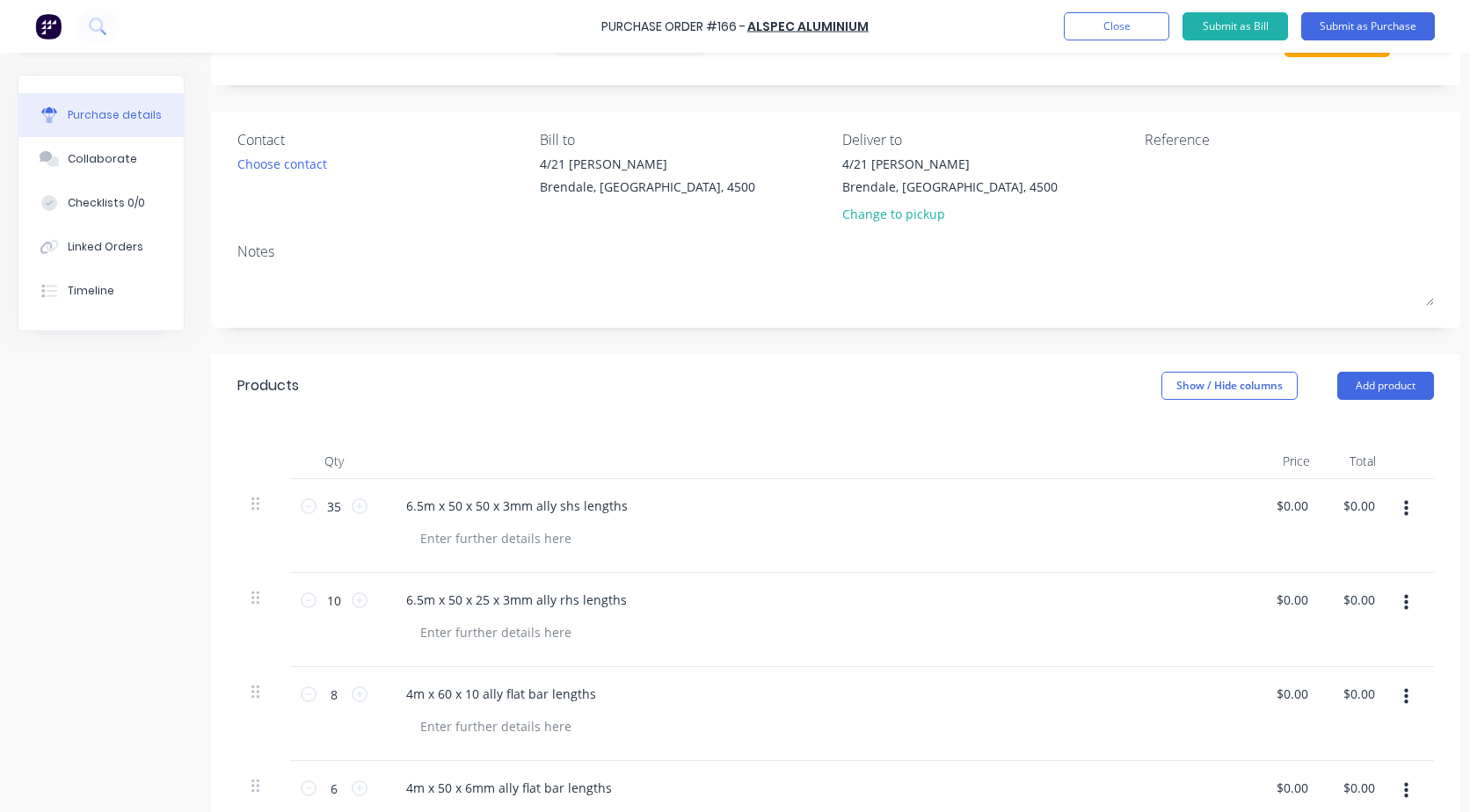
scroll to position [0, 0]
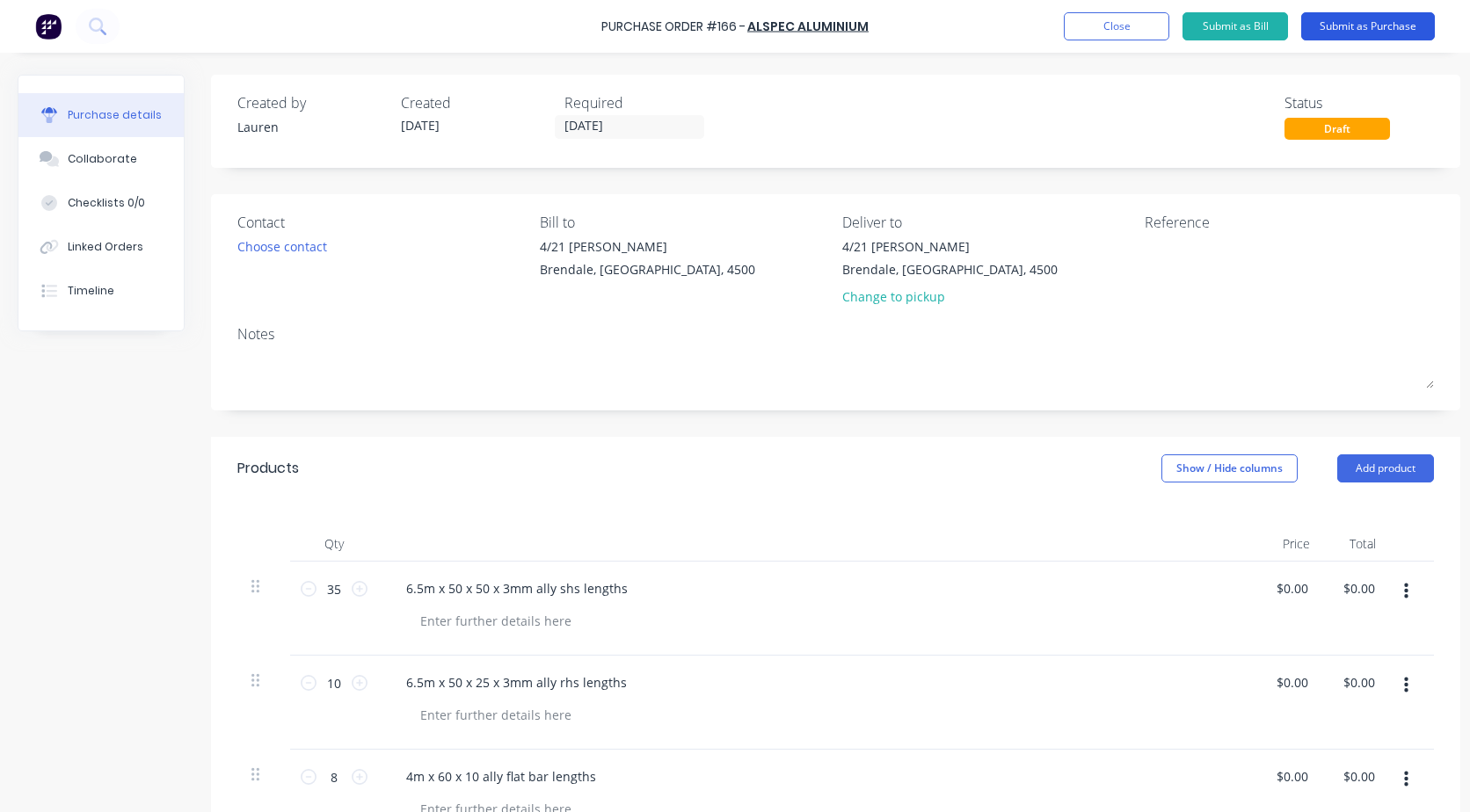
click at [1337, 26] on button "Submit as Purchase" at bounding box center [1368, 26] width 134 height 28
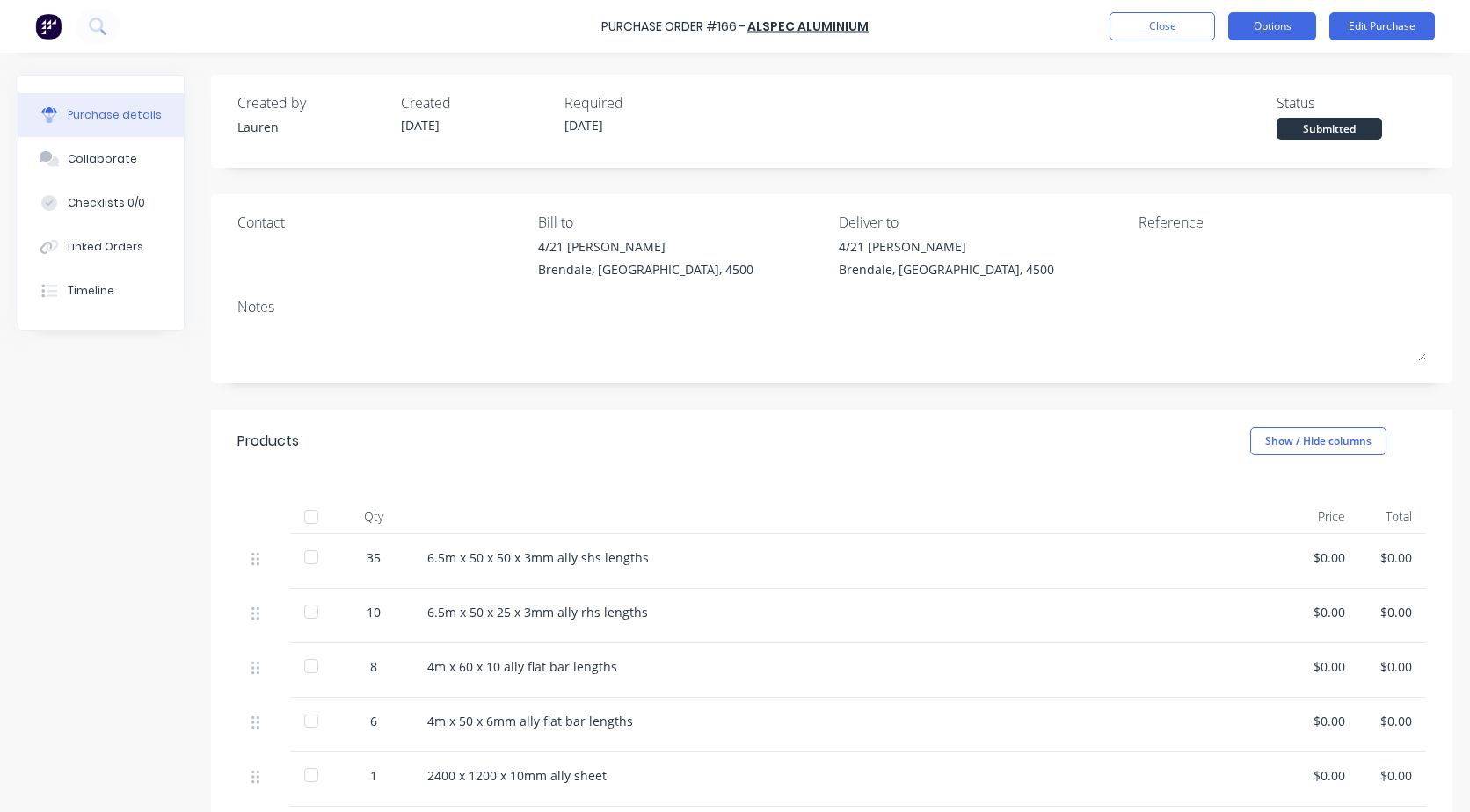
click at [1274, 30] on button "Options" at bounding box center [1273, 26] width 88 height 28
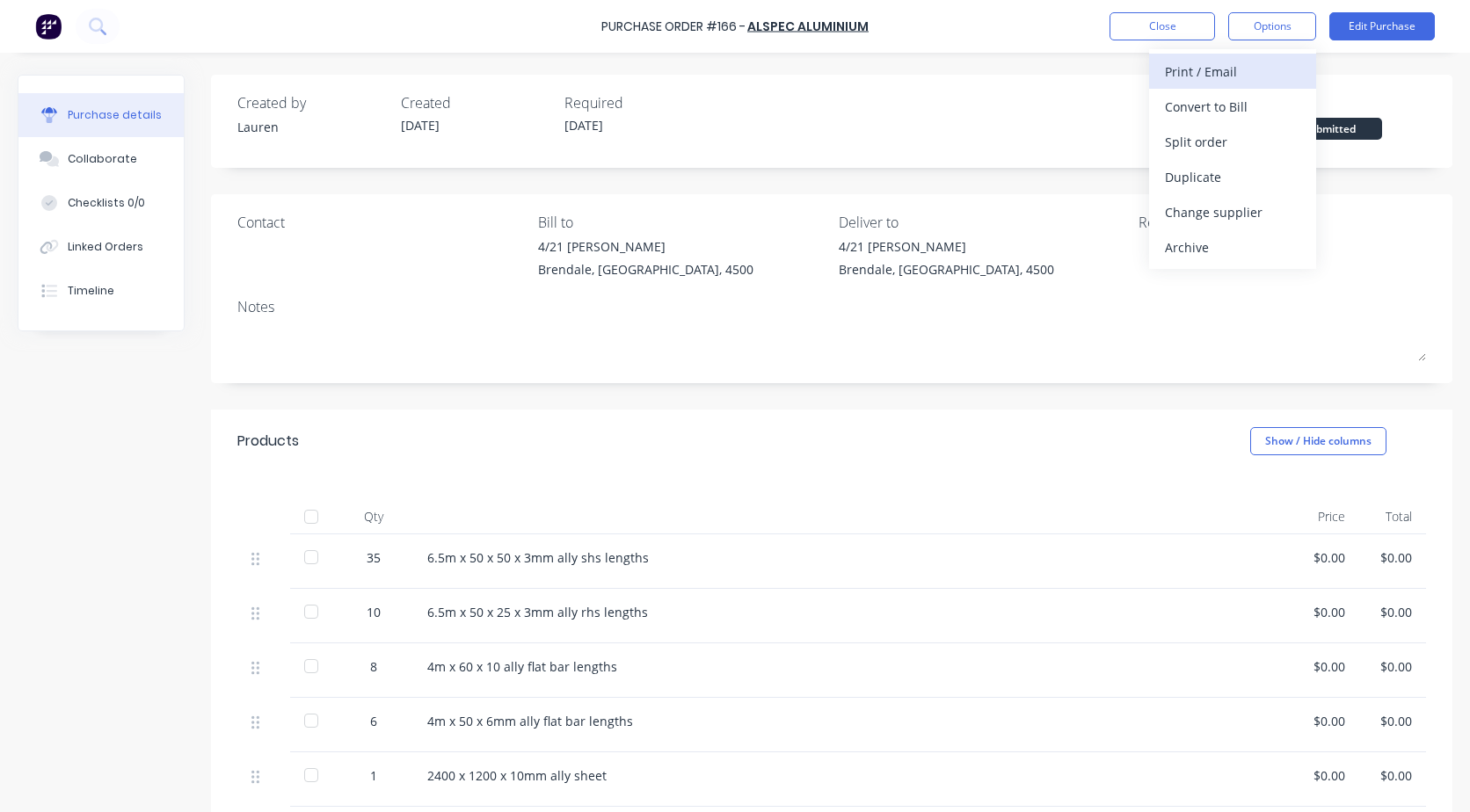
click at [1232, 66] on div "Print / Email" at bounding box center [1233, 72] width 136 height 25
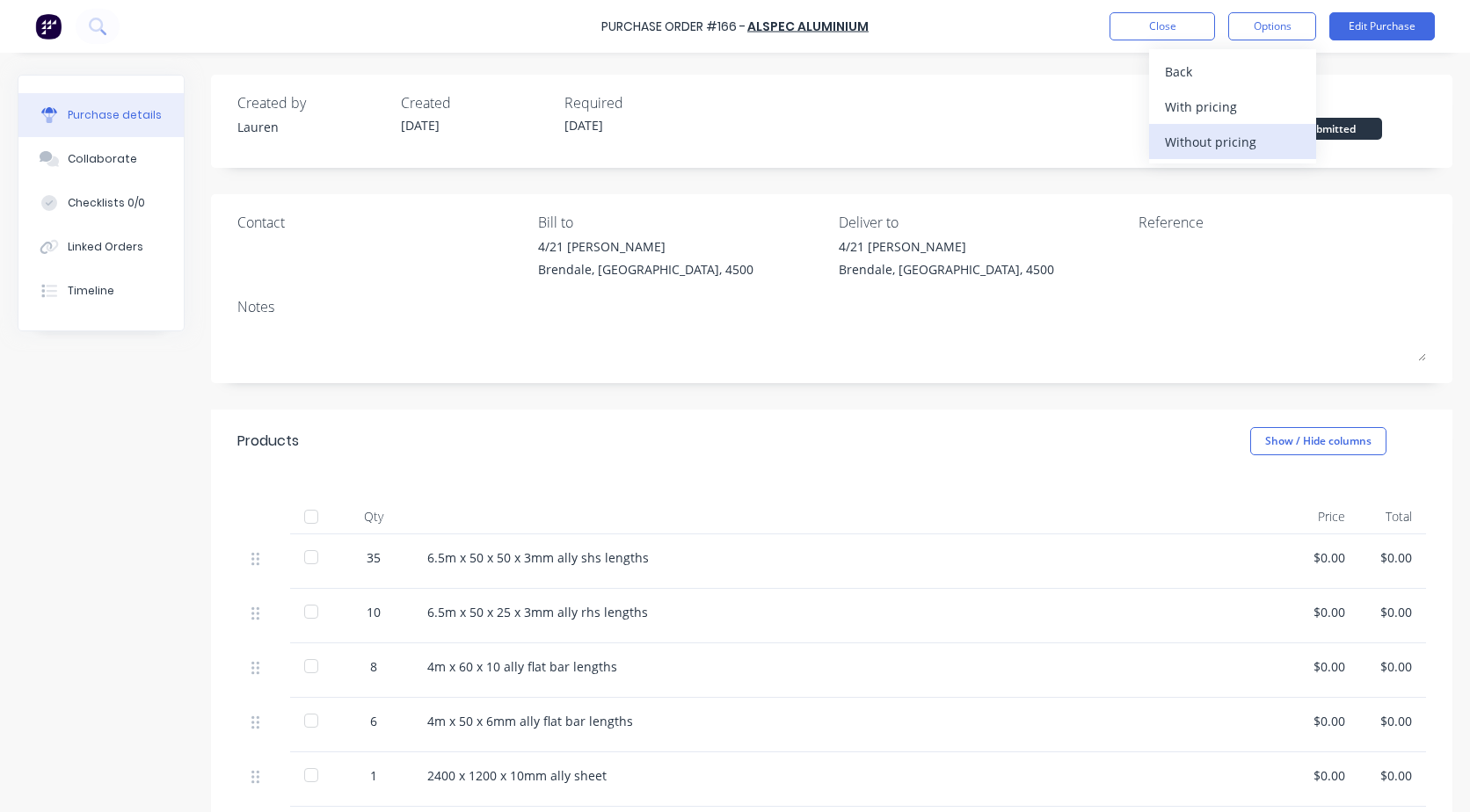
click at [1189, 142] on div "Without pricing" at bounding box center [1233, 142] width 136 height 25
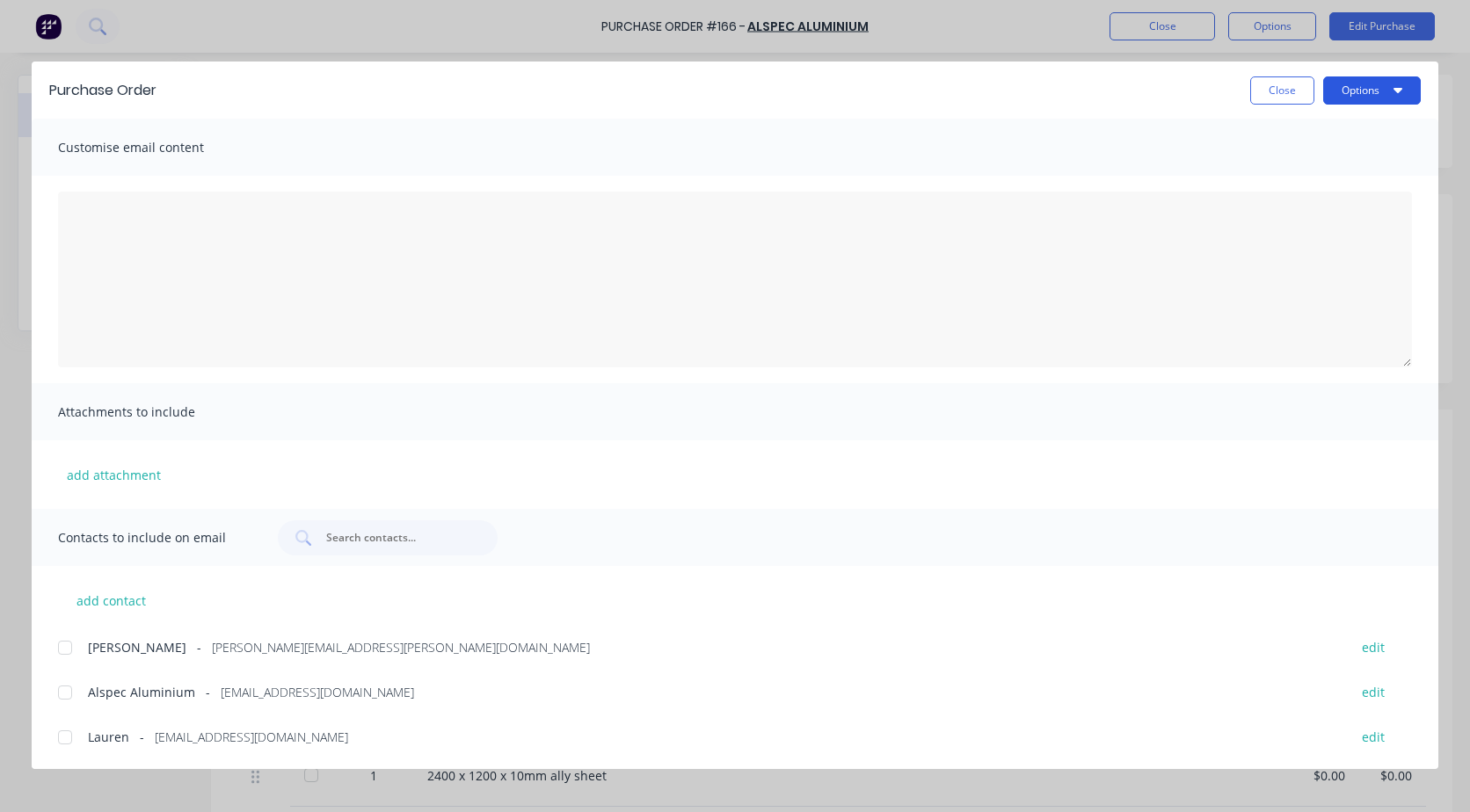
click at [1381, 86] on button "Options" at bounding box center [1372, 90] width 97 height 28
click at [1285, 160] on div "Print" at bounding box center [1337, 170] width 136 height 25
click at [1386, 79] on button "Options" at bounding box center [1372, 90] width 97 height 28
click at [1285, 169] on div "Print" at bounding box center [1337, 170] width 136 height 25
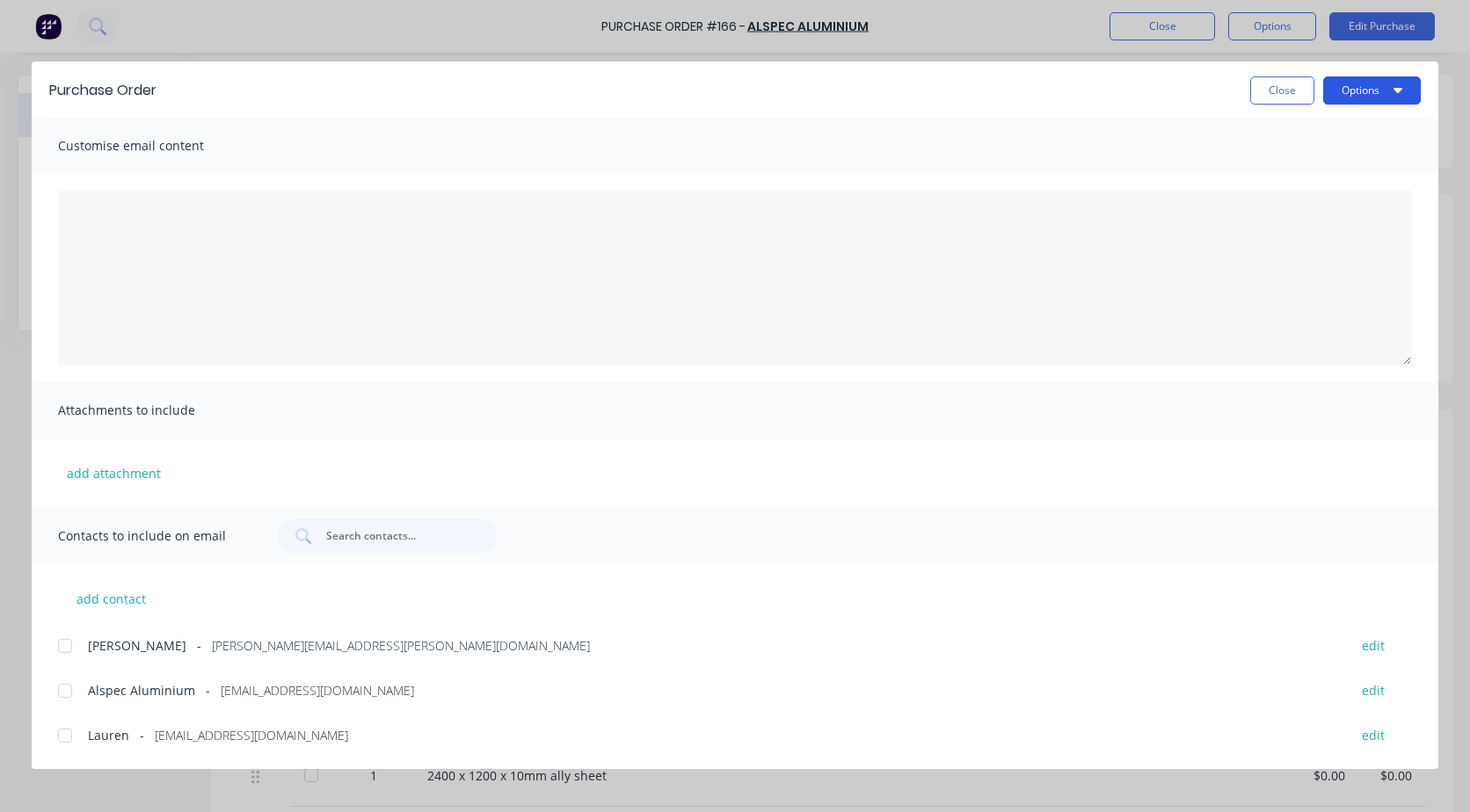
click at [1349, 95] on button "Options" at bounding box center [1372, 90] width 97 height 28
click at [1314, 134] on div "Preview" at bounding box center [1337, 135] width 136 height 25
click at [1299, 94] on button "Close" at bounding box center [1283, 90] width 65 height 28
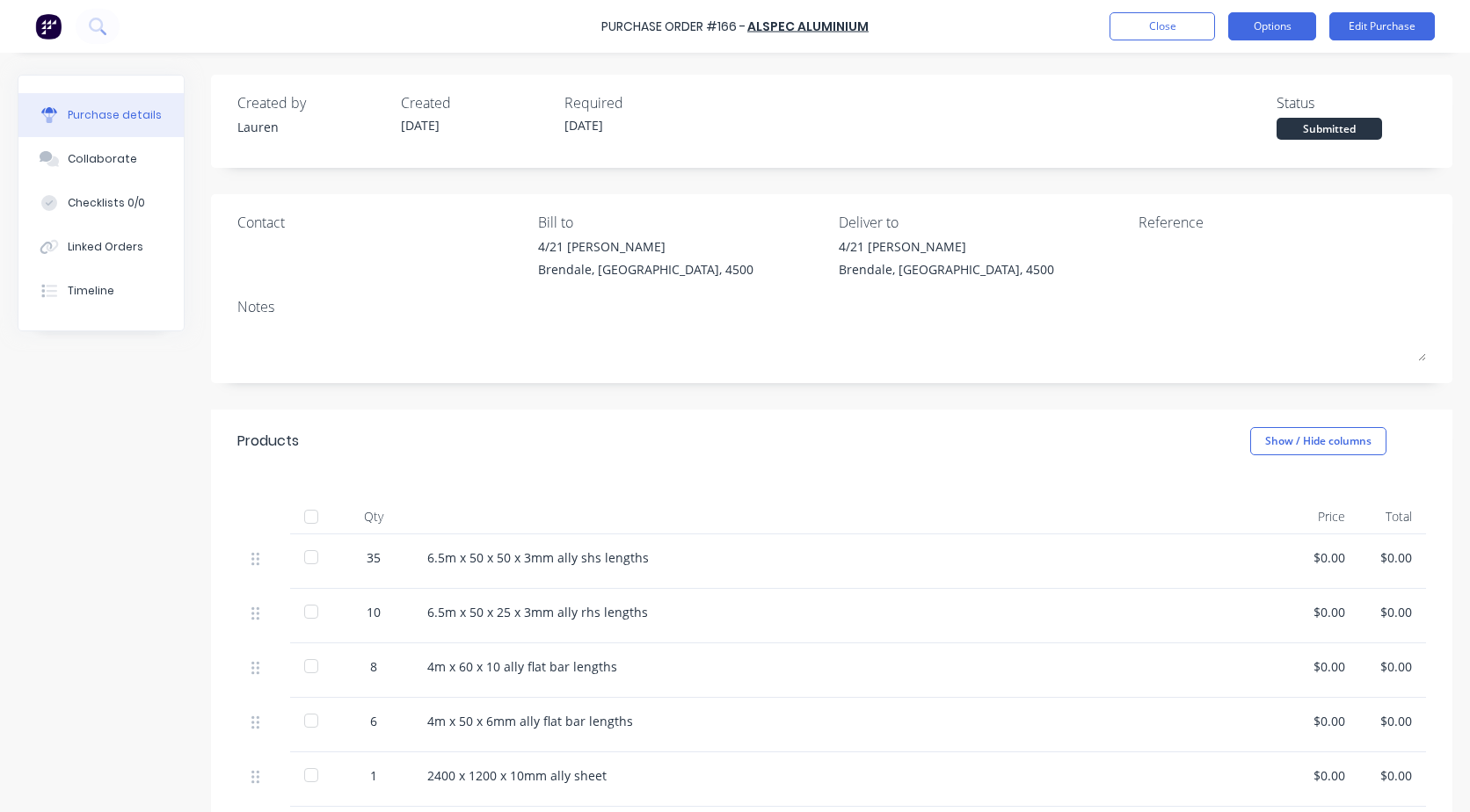
click at [1285, 20] on button "Options" at bounding box center [1273, 26] width 88 height 28
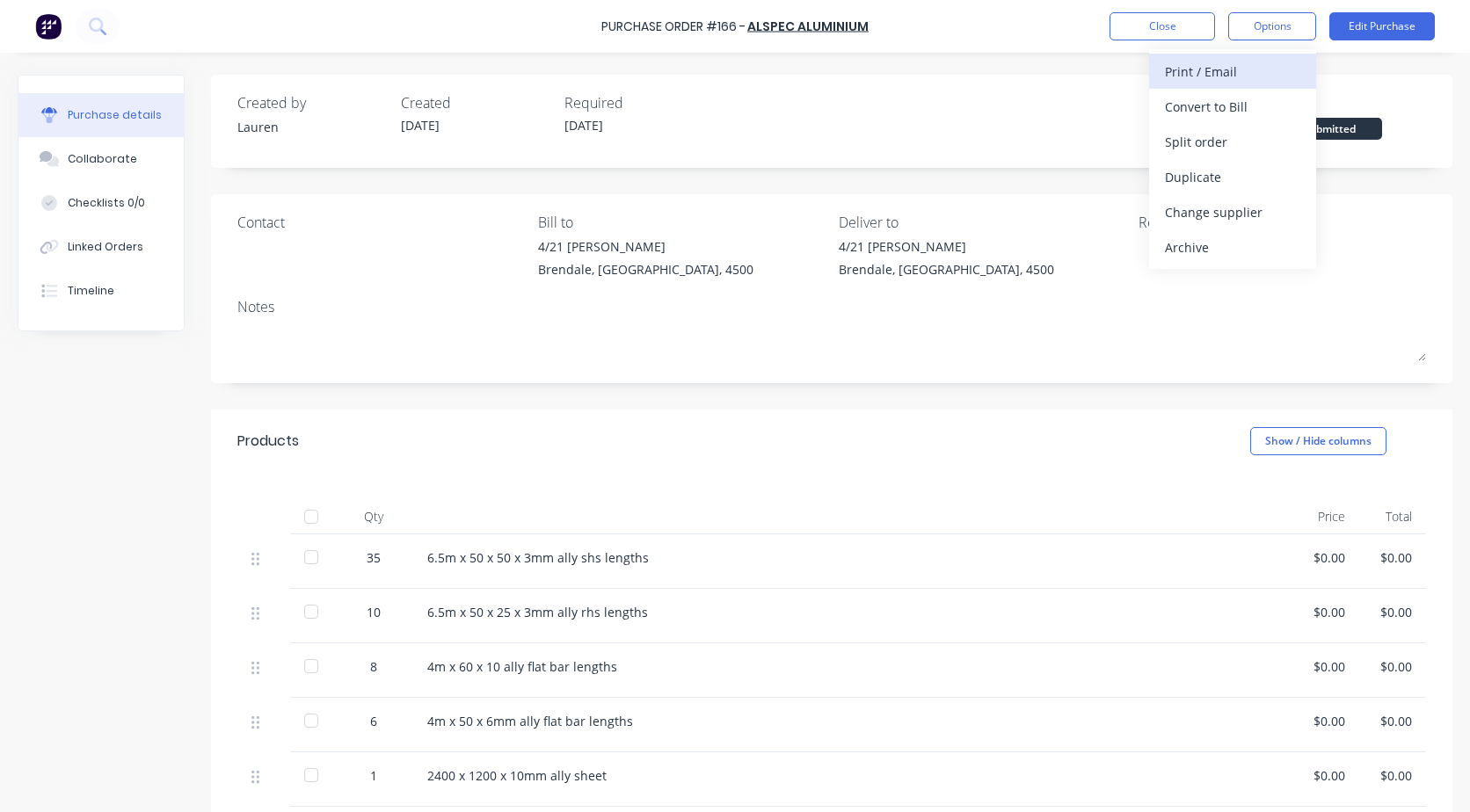
click at [1205, 69] on div "Print / Email" at bounding box center [1233, 72] width 136 height 25
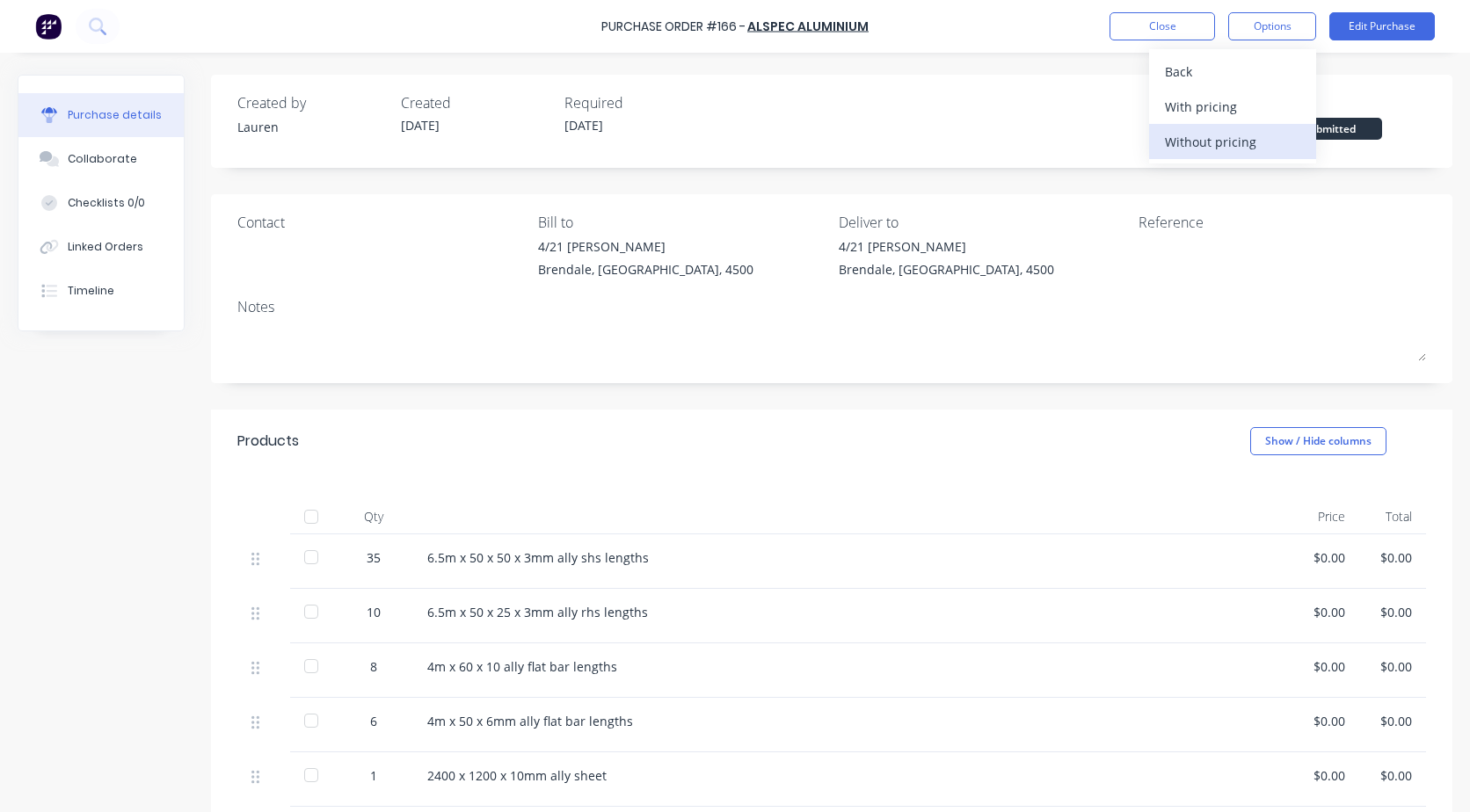
click at [1191, 145] on div "Without pricing" at bounding box center [1233, 142] width 136 height 25
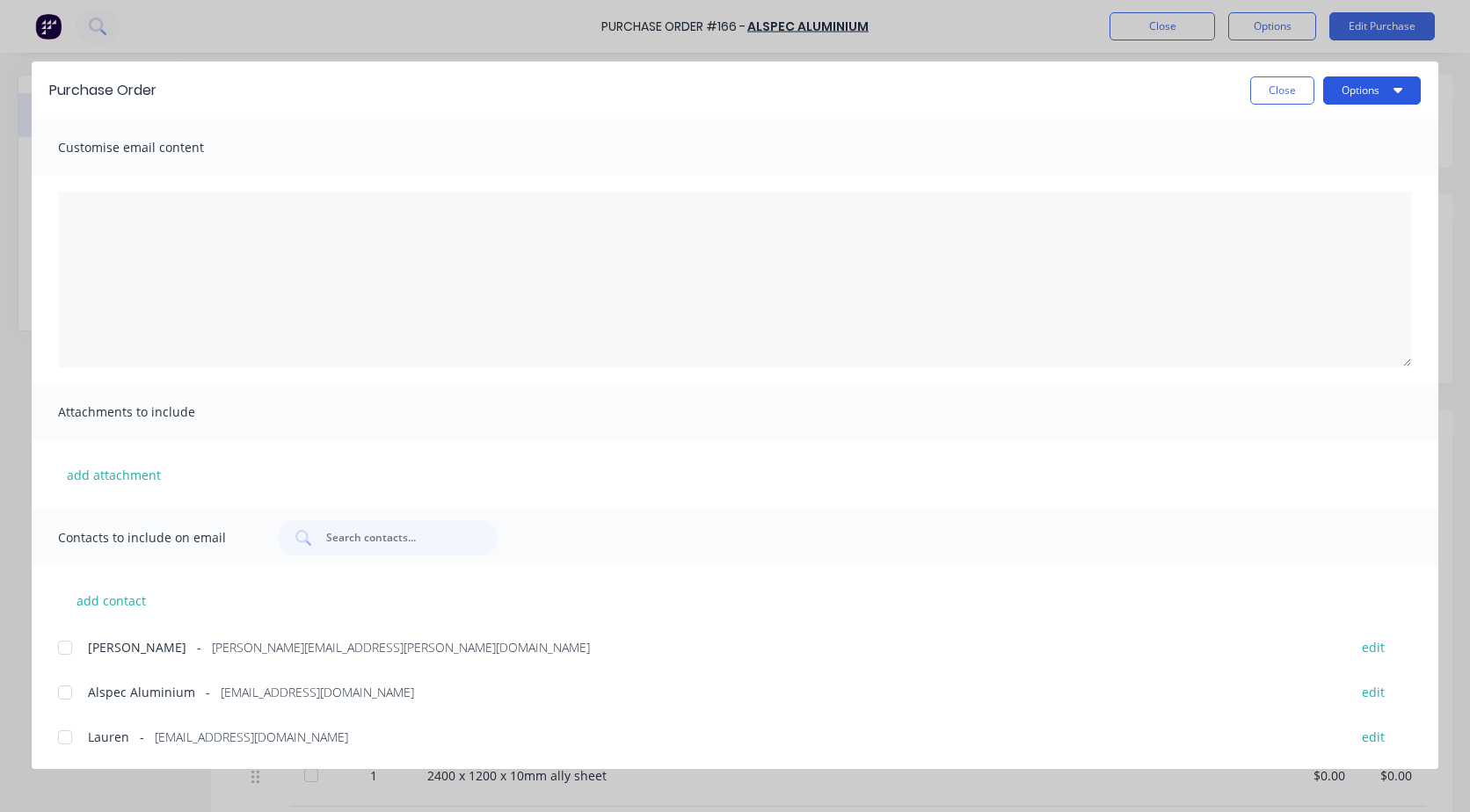
click at [1362, 86] on button "Options" at bounding box center [1372, 90] width 97 height 28
click at [1292, 169] on div "Print" at bounding box center [1337, 170] width 136 height 25
click at [1285, 85] on button "Close" at bounding box center [1283, 90] width 65 height 28
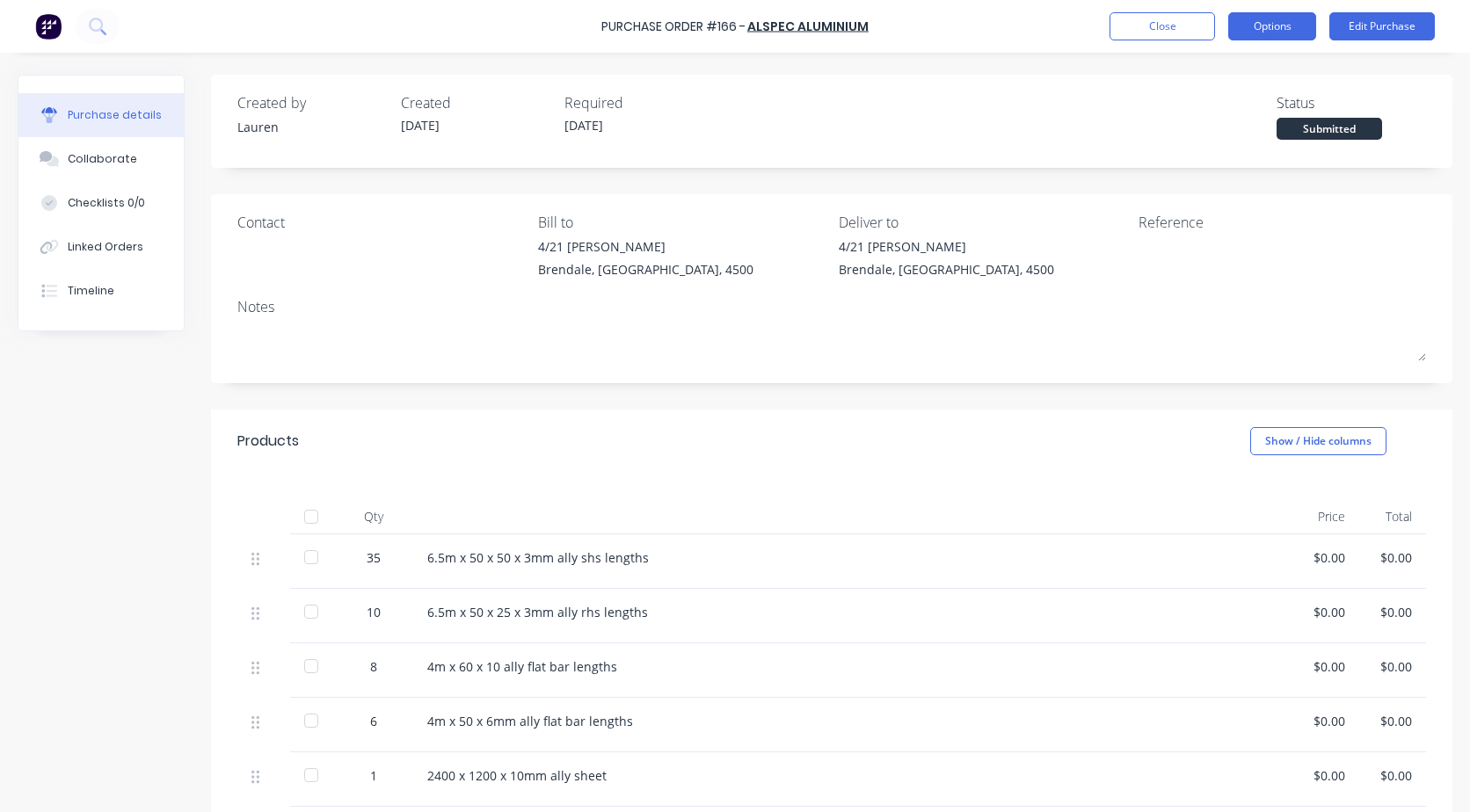
click at [1284, 18] on button "Options" at bounding box center [1273, 26] width 88 height 28
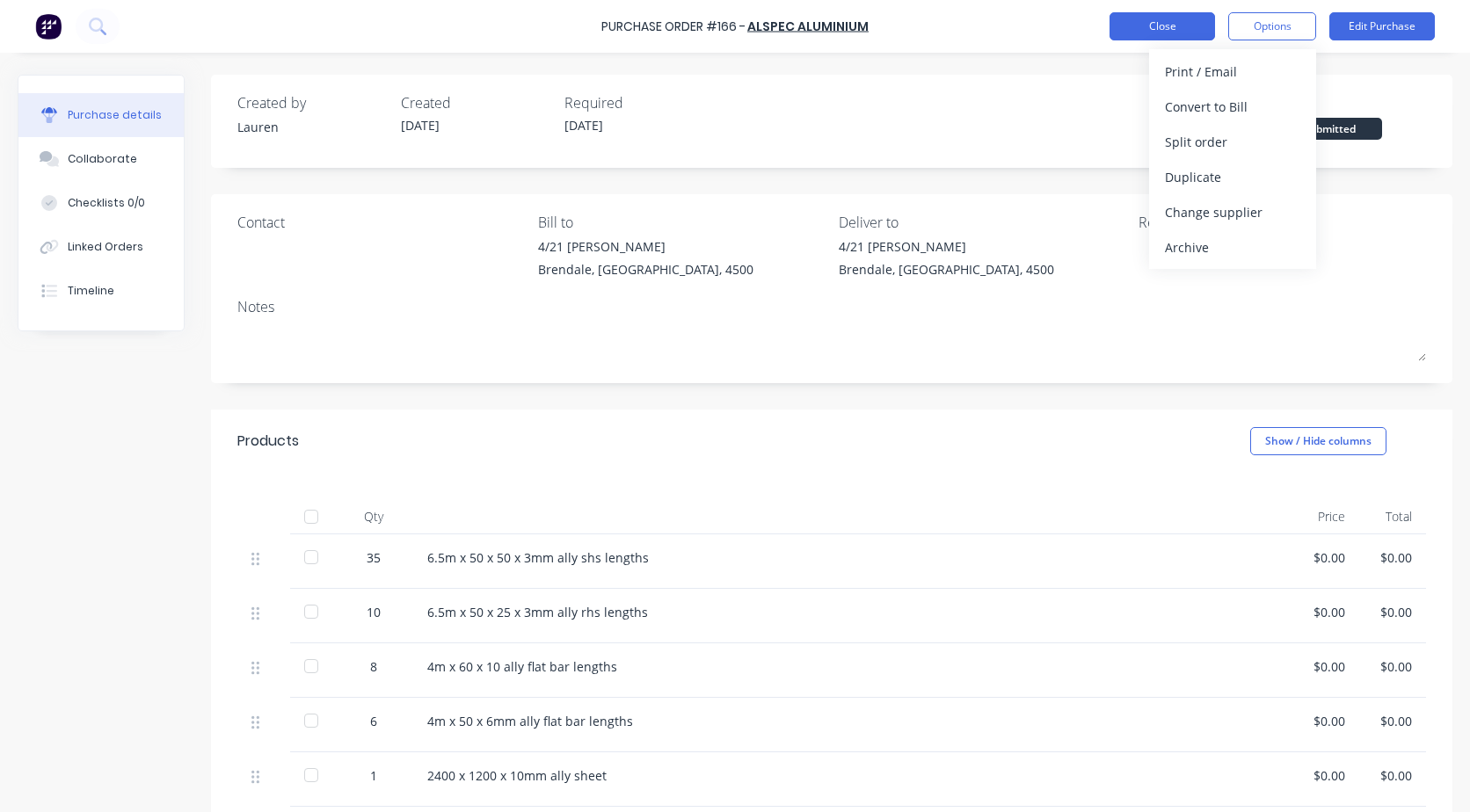
click at [1161, 32] on button "Close" at bounding box center [1163, 26] width 106 height 28
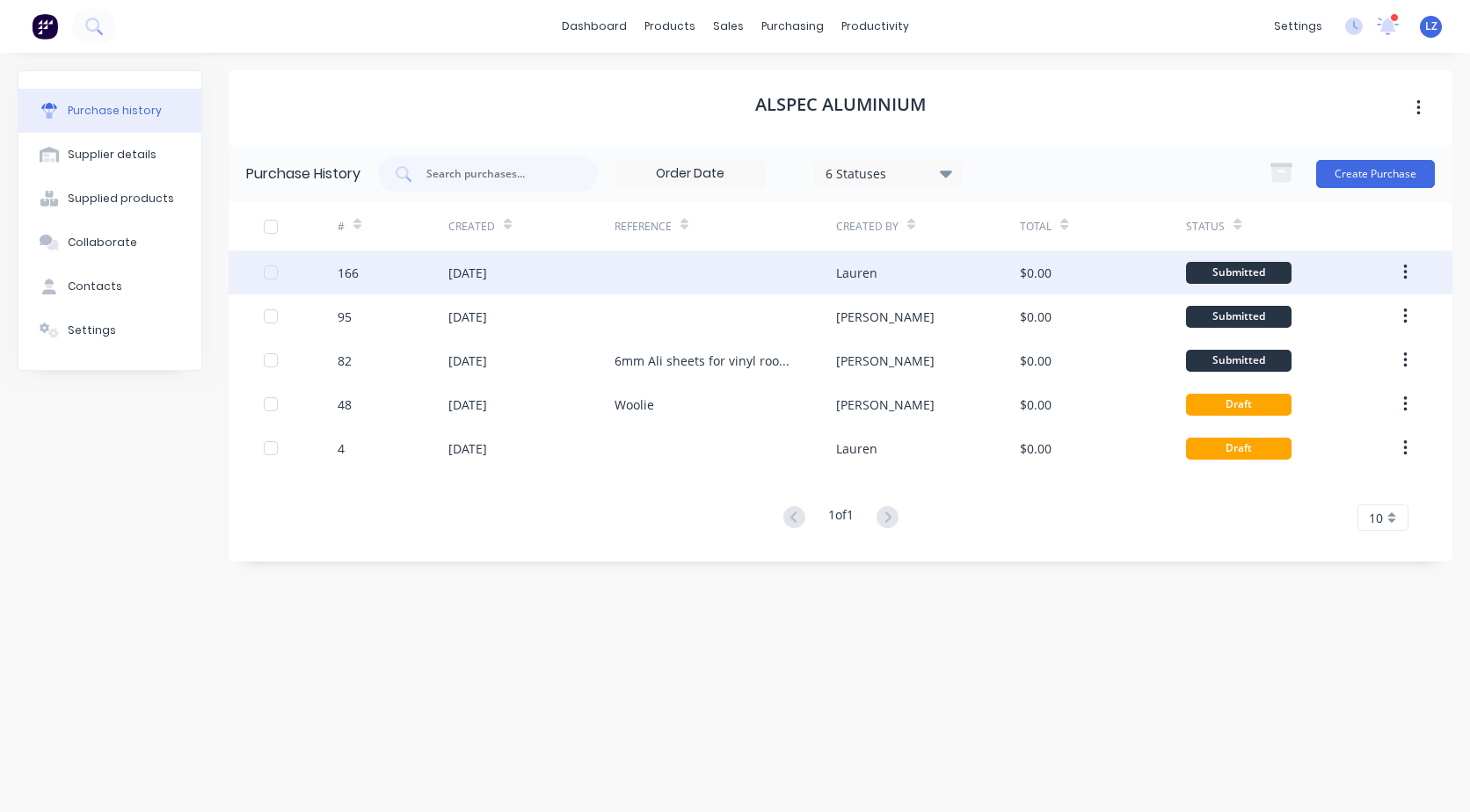
click at [1406, 278] on icon "button" at bounding box center [1405, 272] width 4 height 15
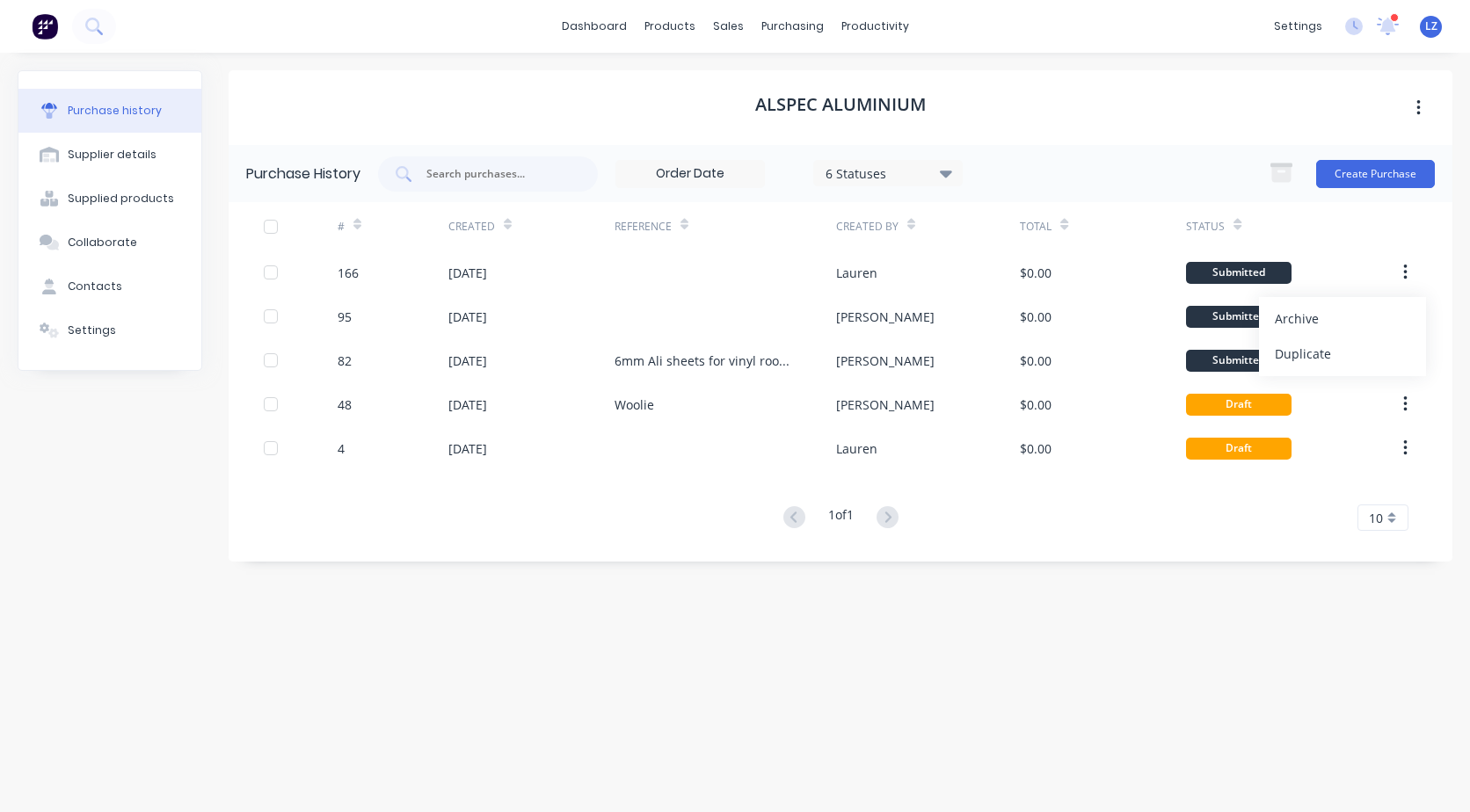
click at [1117, 115] on div "Alspec Aluminium" at bounding box center [841, 107] width 1224 height 75
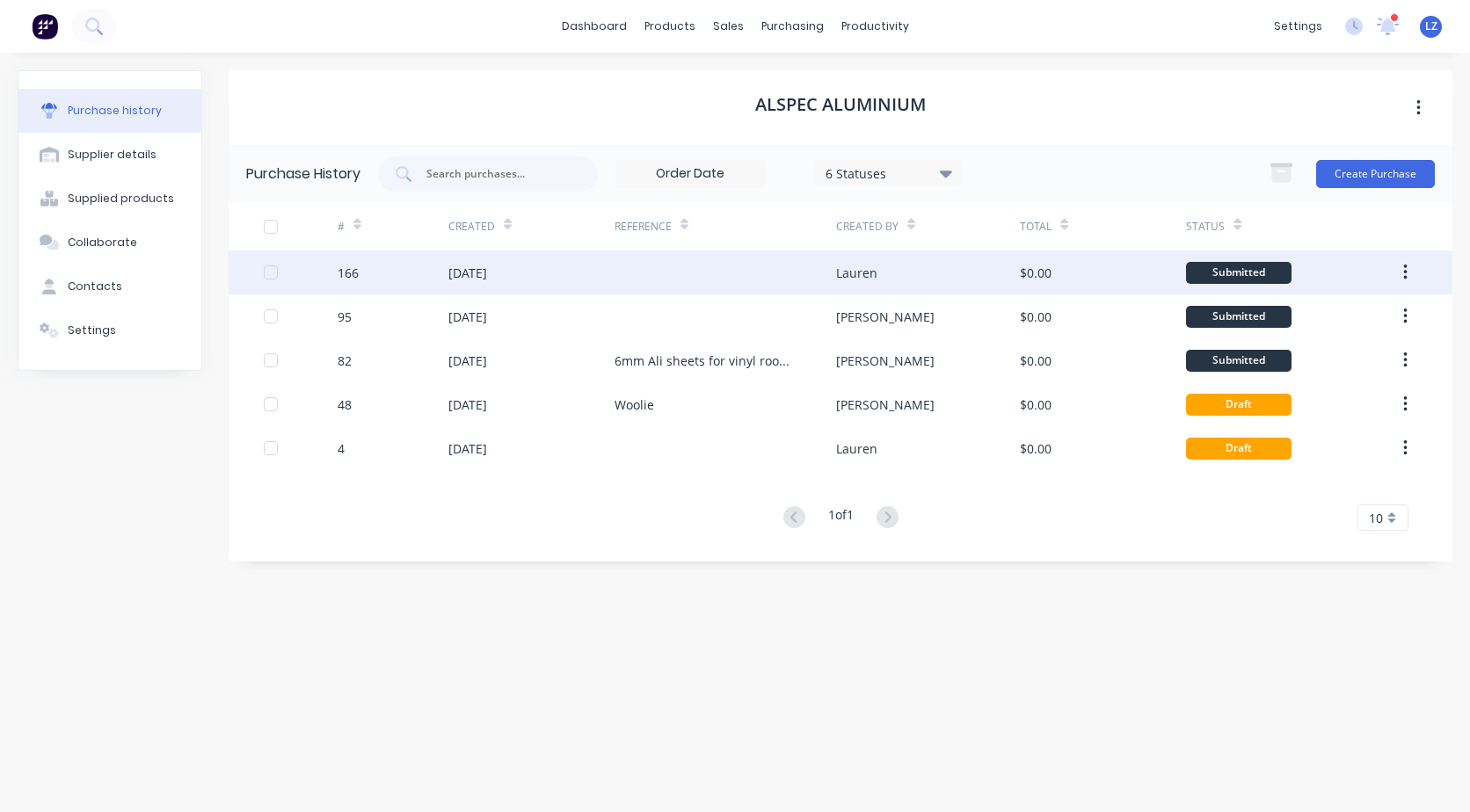
click at [477, 270] on div "[DATE]" at bounding box center [468, 273] width 39 height 18
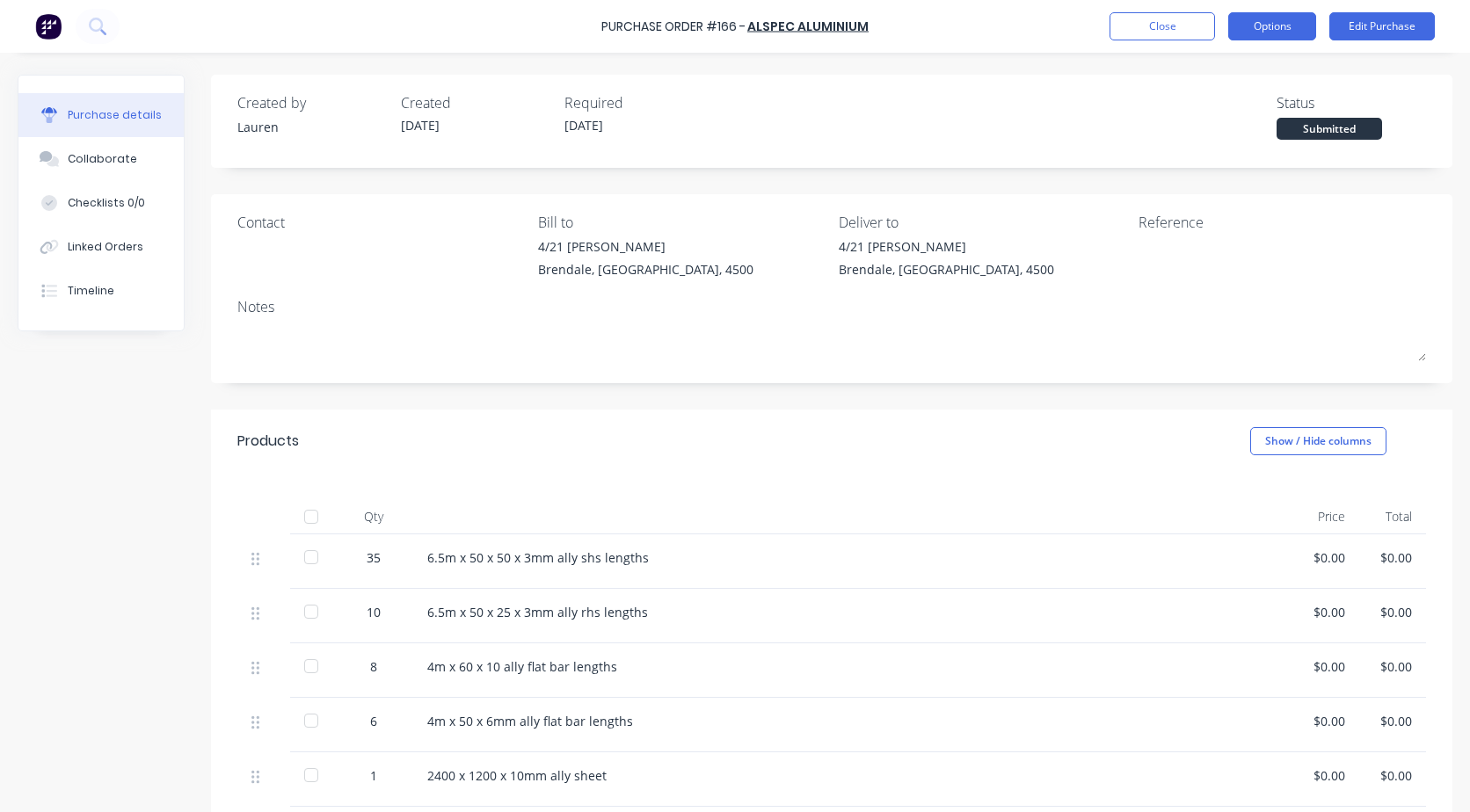
click at [1248, 32] on button "Options" at bounding box center [1273, 26] width 88 height 28
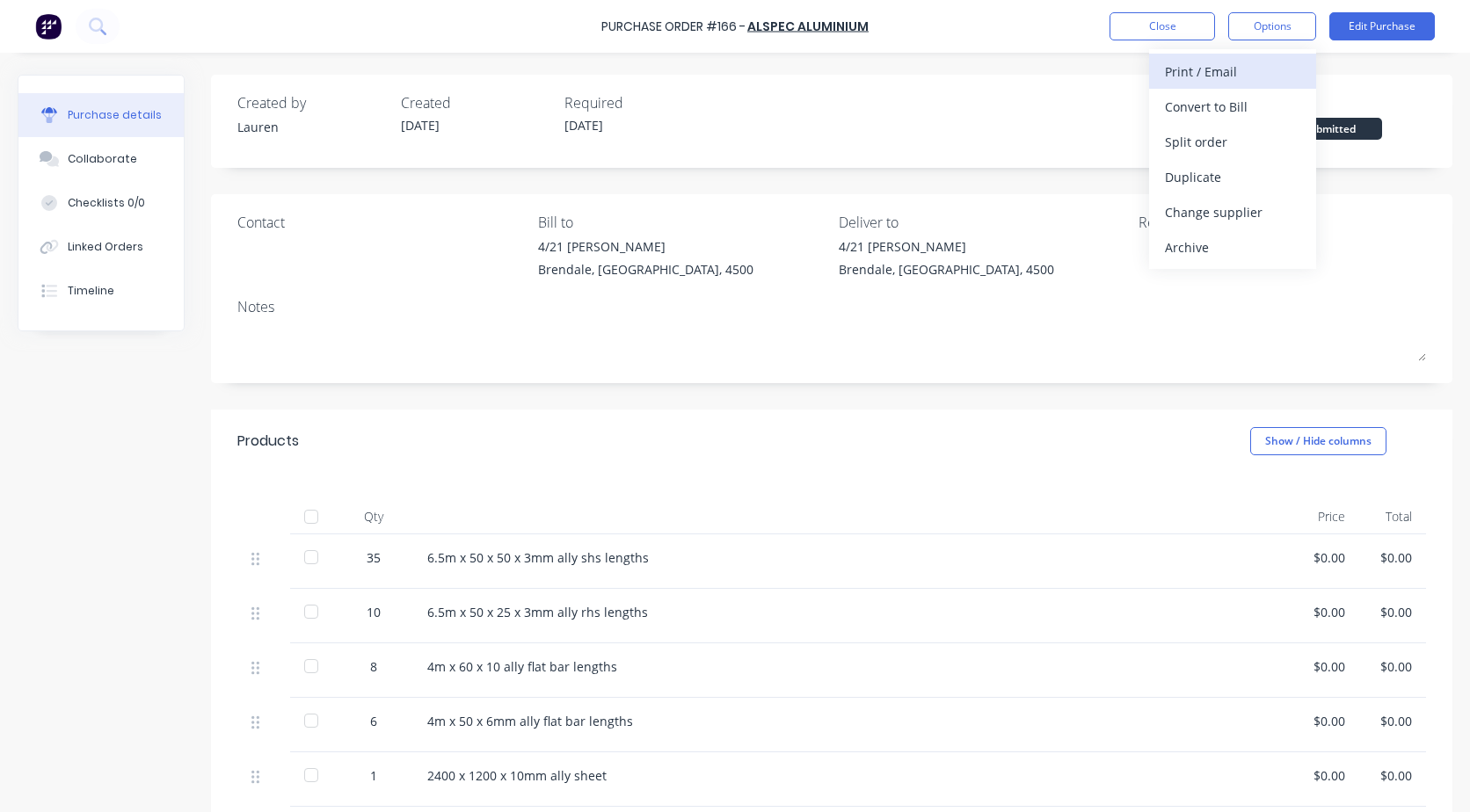
click at [1212, 66] on div "Print / Email" at bounding box center [1233, 72] width 136 height 25
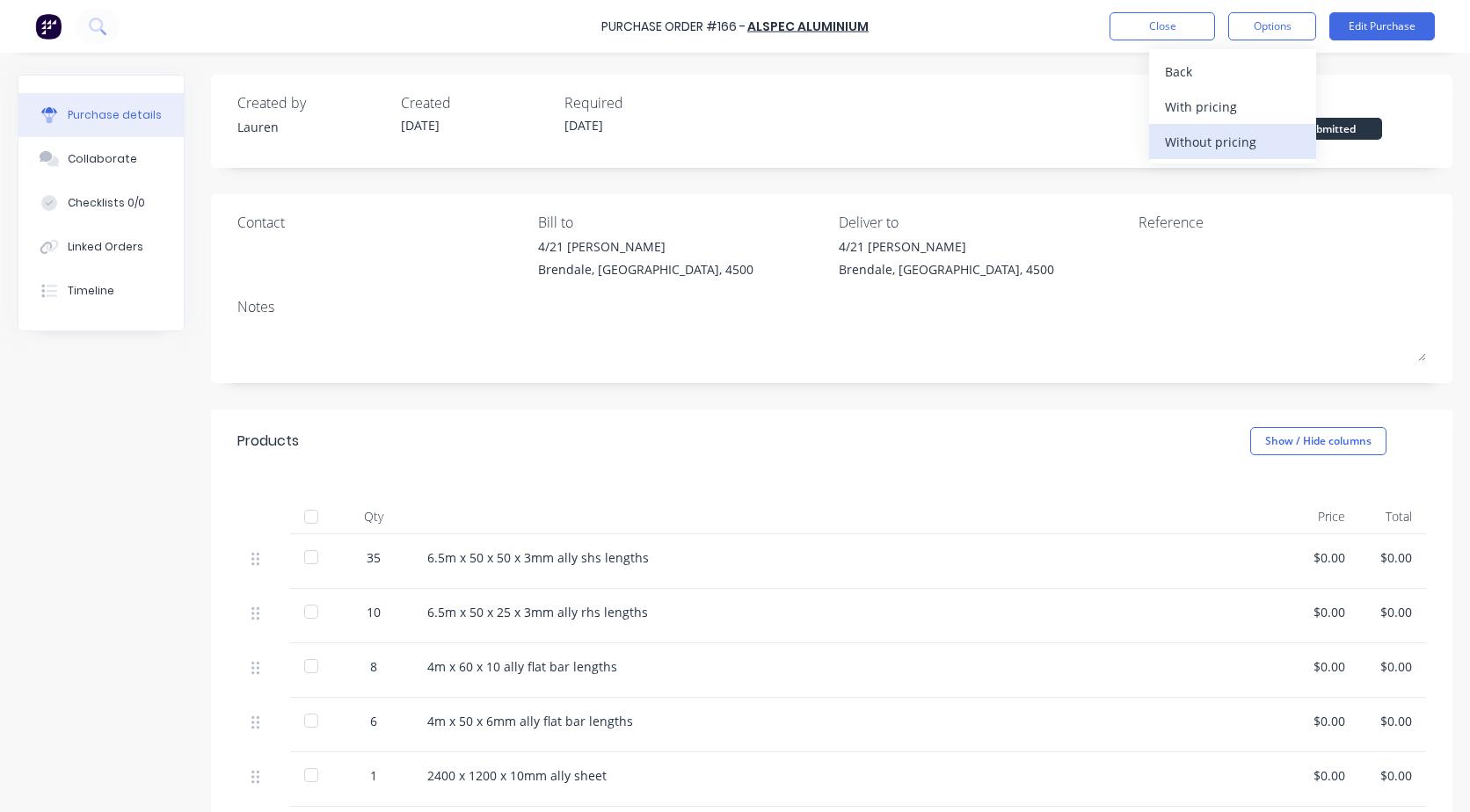
click at [1233, 137] on div "Without pricing" at bounding box center [1233, 142] width 136 height 25
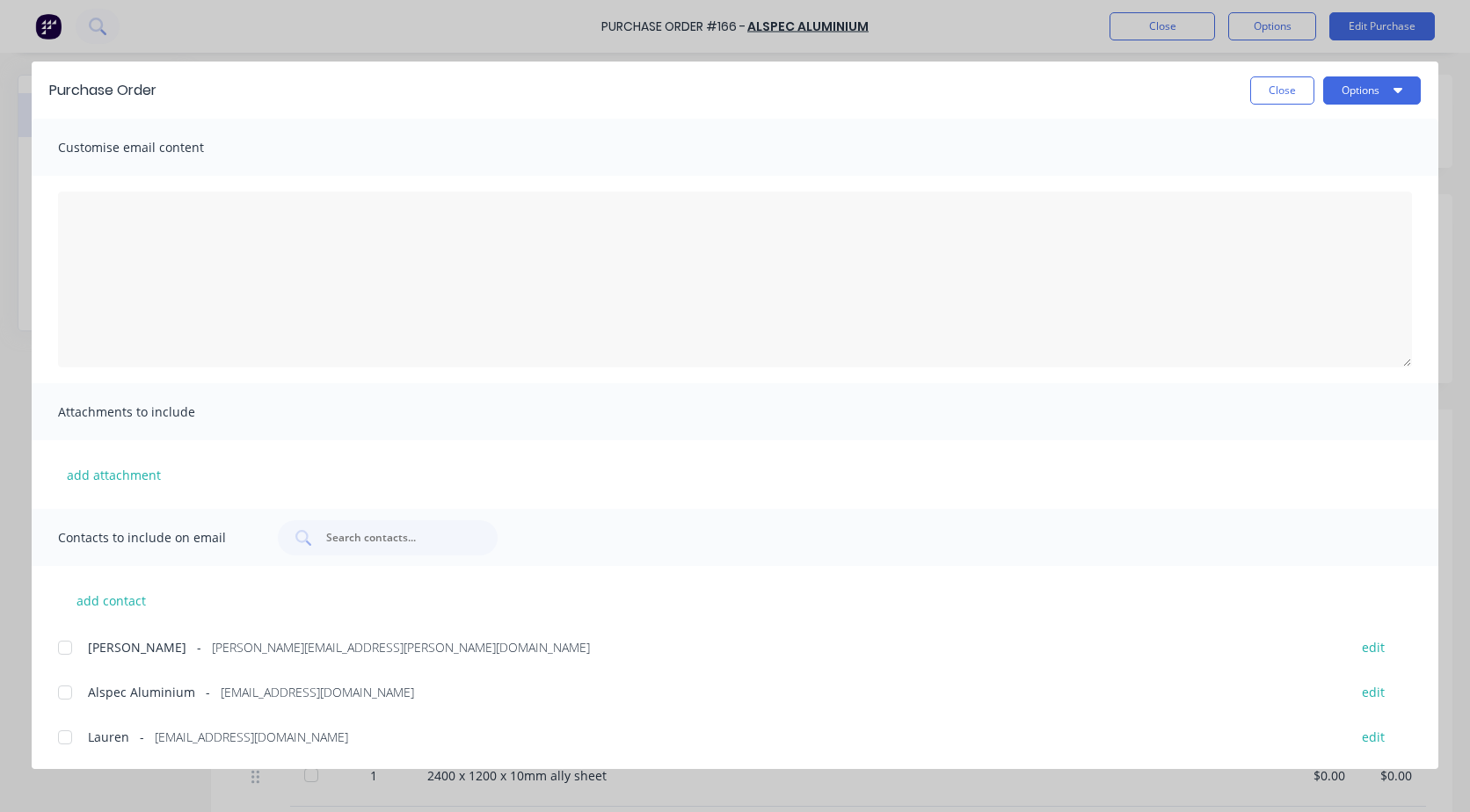
scroll to position [2, 0]
click at [1371, 99] on button "Options" at bounding box center [1372, 90] width 97 height 28
click at [1299, 162] on div "Print" at bounding box center [1337, 170] width 136 height 25
click at [1377, 89] on button "Options" at bounding box center [1372, 90] width 97 height 28
click at [1278, 165] on div "Print" at bounding box center [1337, 170] width 136 height 25
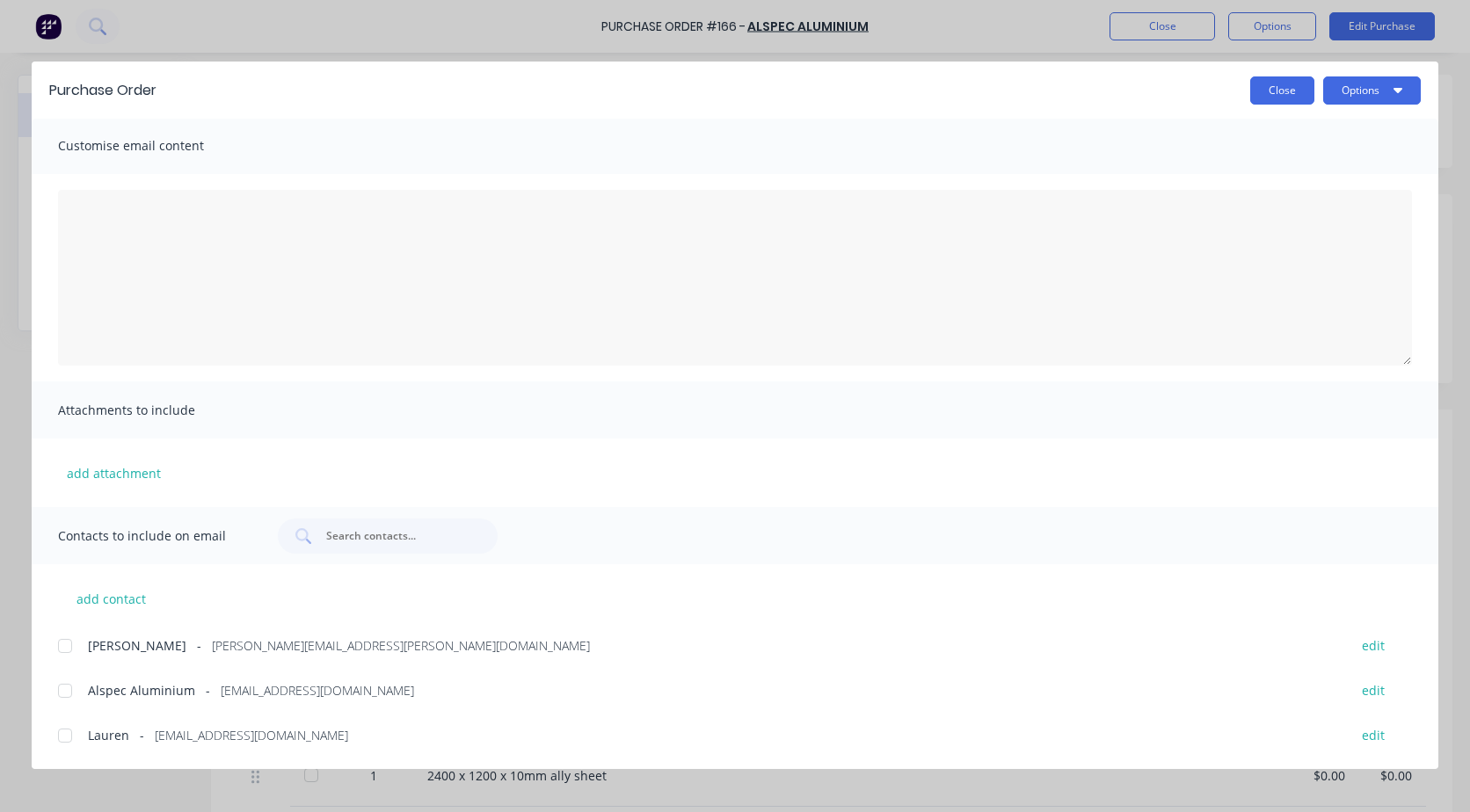
click at [1274, 85] on button "Close" at bounding box center [1283, 90] width 65 height 28
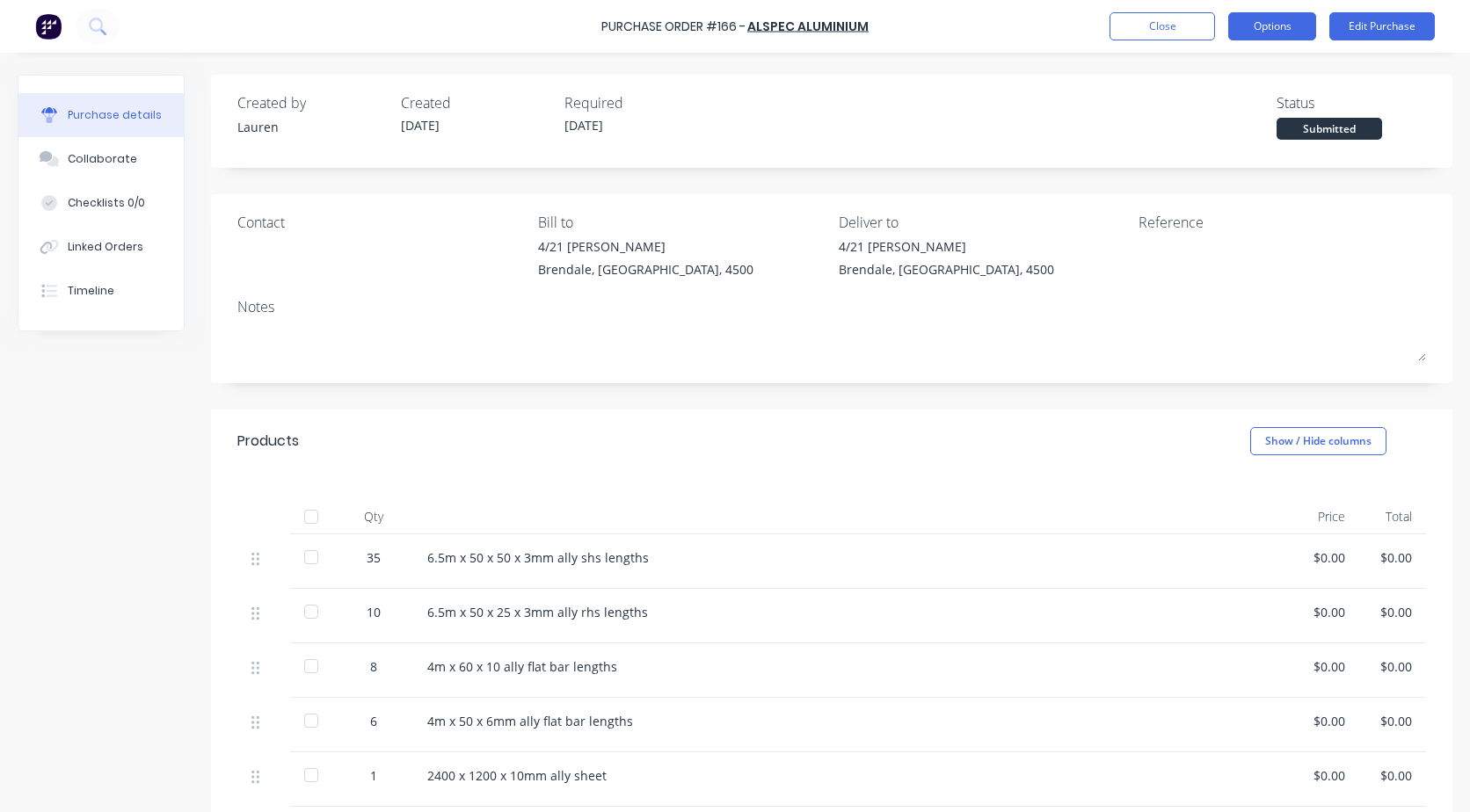
click at [1279, 25] on button "Options" at bounding box center [1273, 26] width 88 height 28
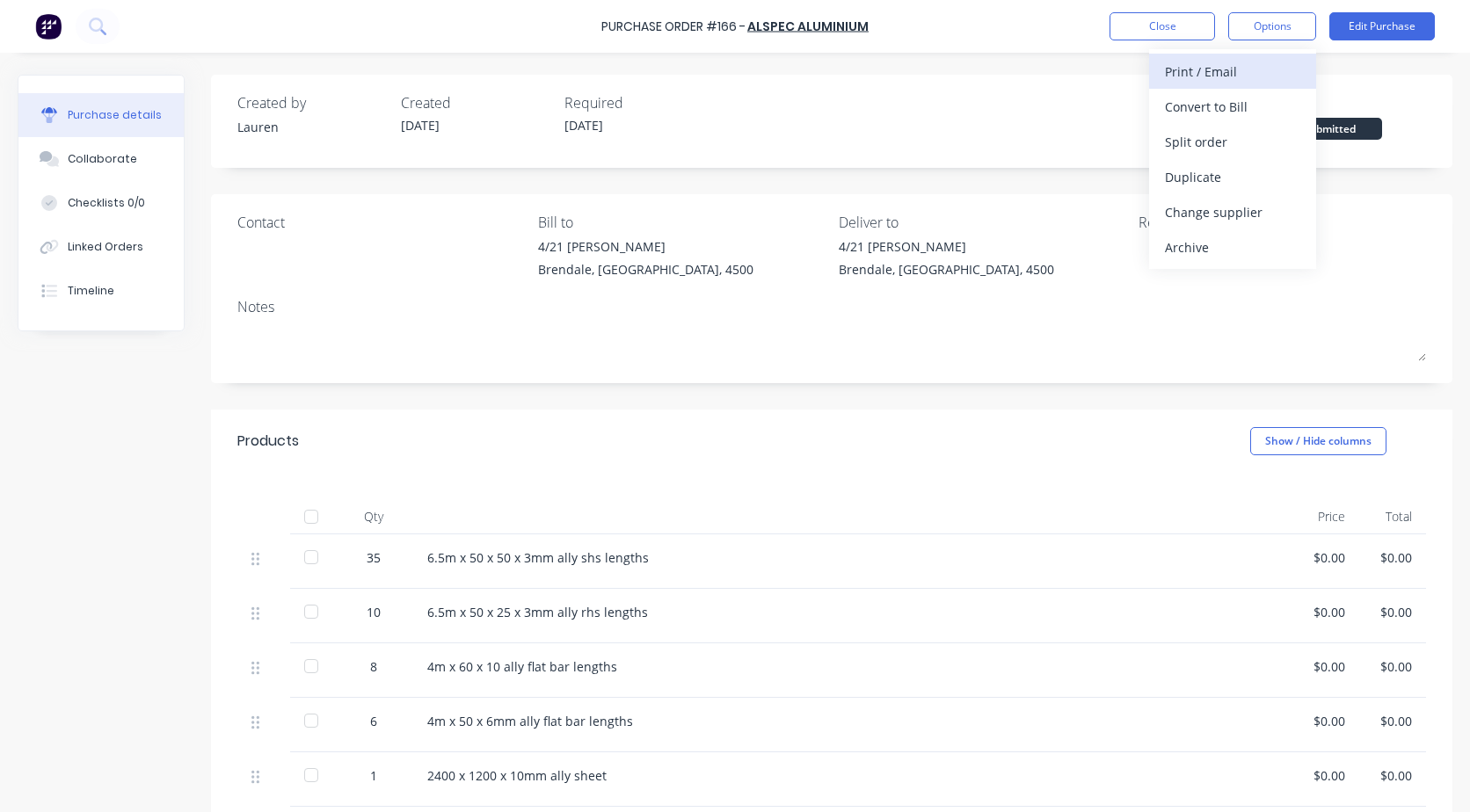
click at [1188, 67] on div "Print / Email" at bounding box center [1233, 72] width 136 height 25
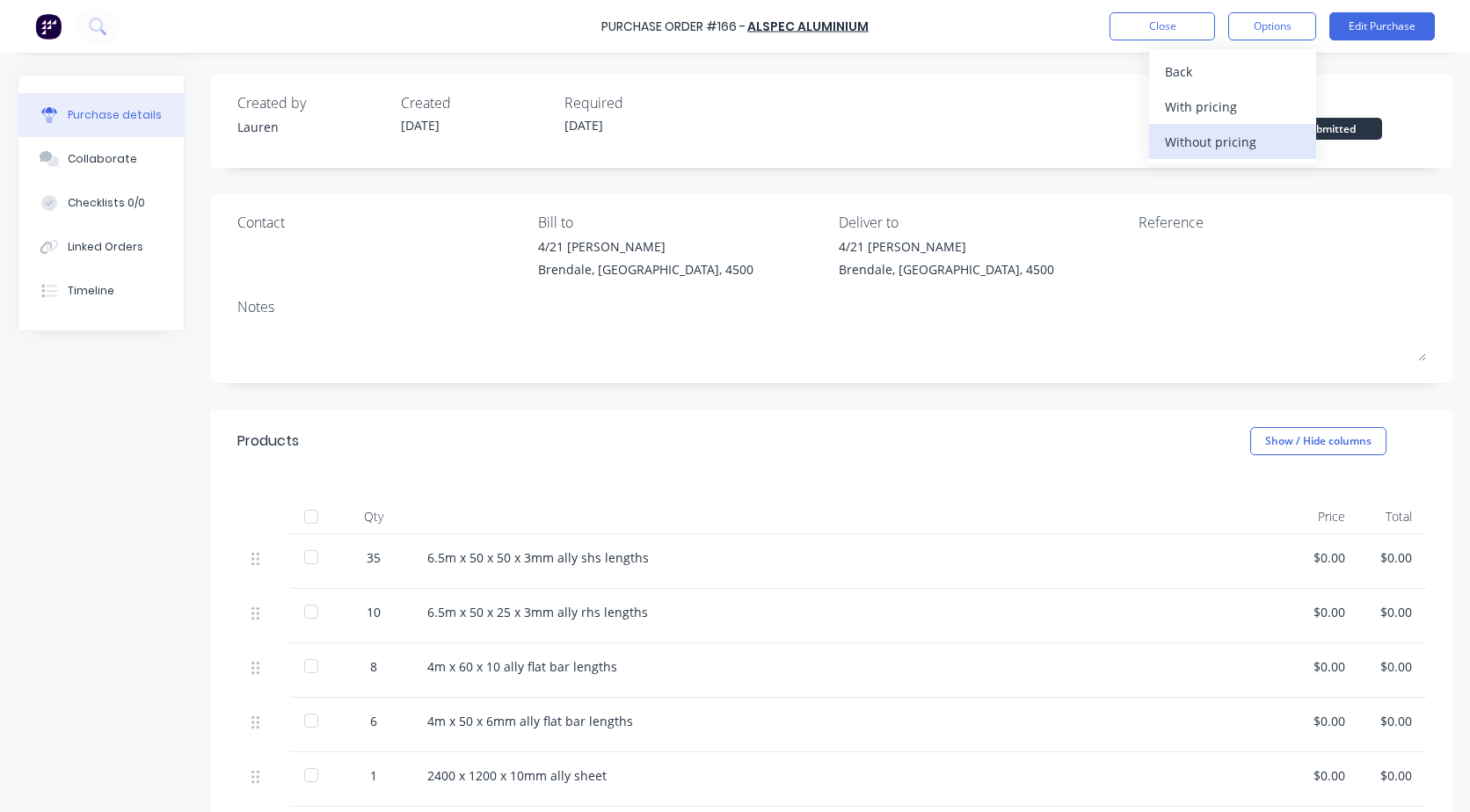
click at [1196, 140] on div "Without pricing" at bounding box center [1233, 142] width 136 height 25
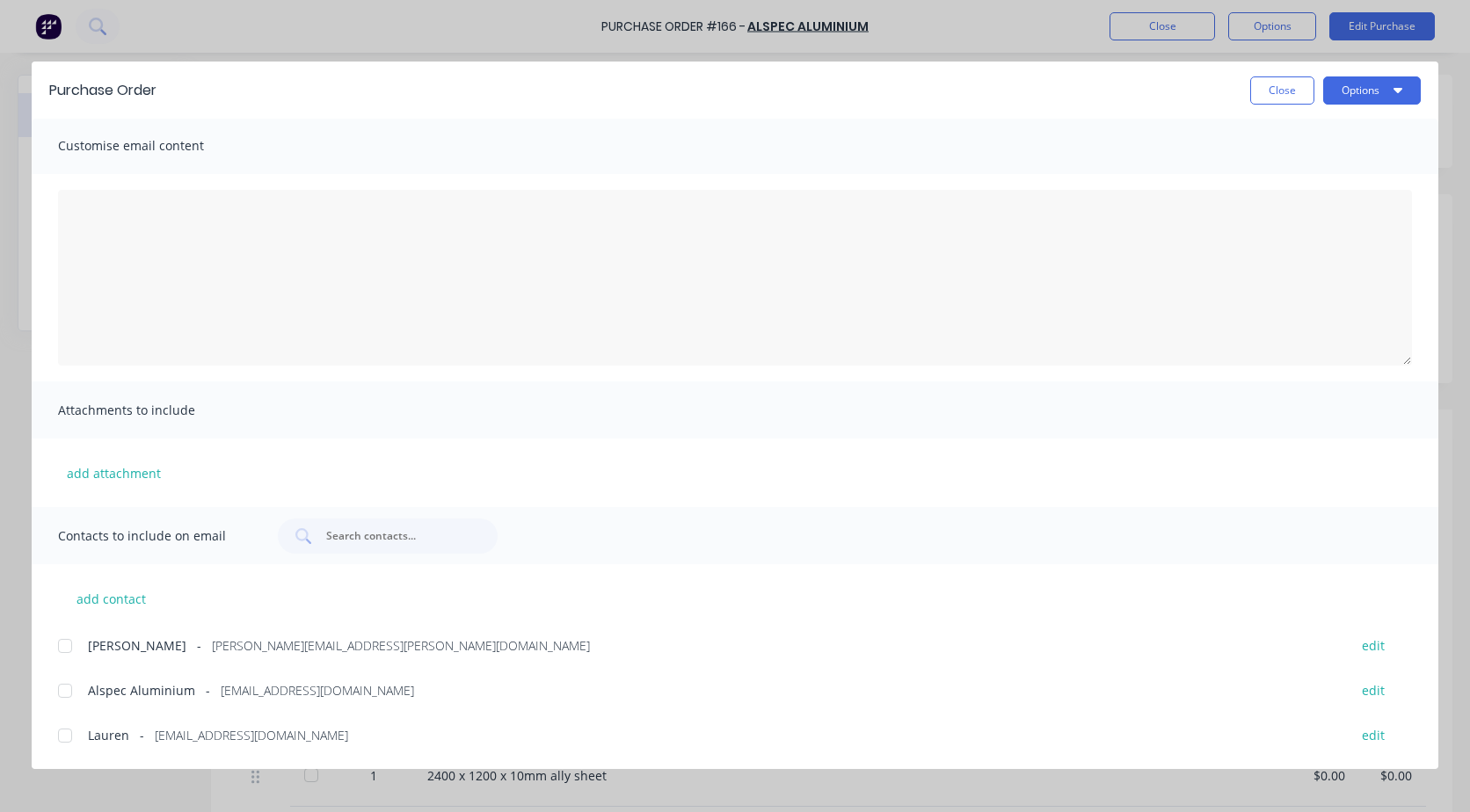
scroll to position [0, 0]
click at [1346, 83] on button "Options" at bounding box center [1372, 90] width 97 height 28
click at [1288, 135] on div "Preview" at bounding box center [1337, 135] width 136 height 25
click at [1357, 88] on button "Options" at bounding box center [1372, 90] width 97 height 28
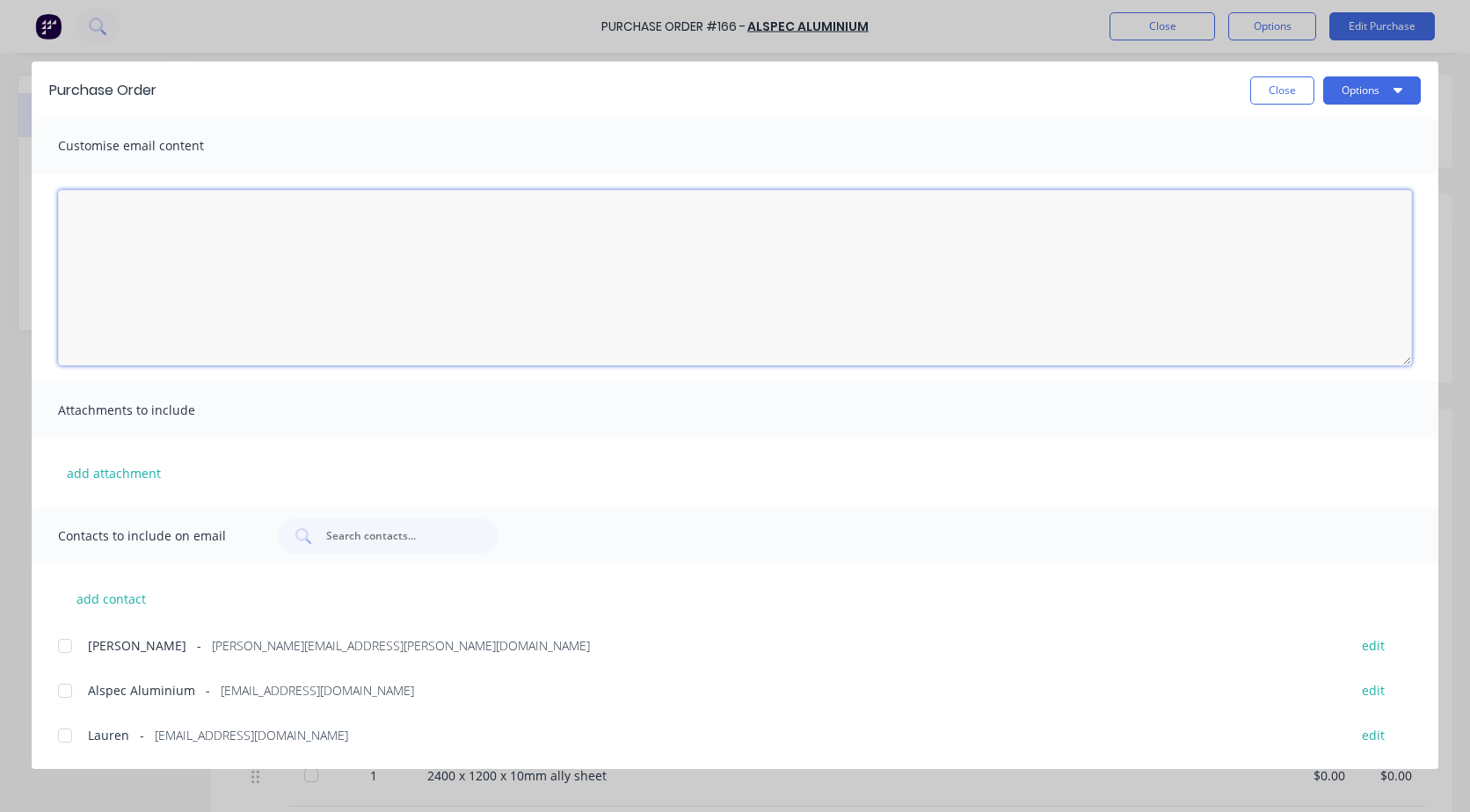
click at [1227, 251] on textarea "[DATE]" at bounding box center [735, 277] width 1354 height 175
click at [1289, 90] on button "Close" at bounding box center [1283, 90] width 65 height 28
